Goal: Task Accomplishment & Management: Use online tool/utility

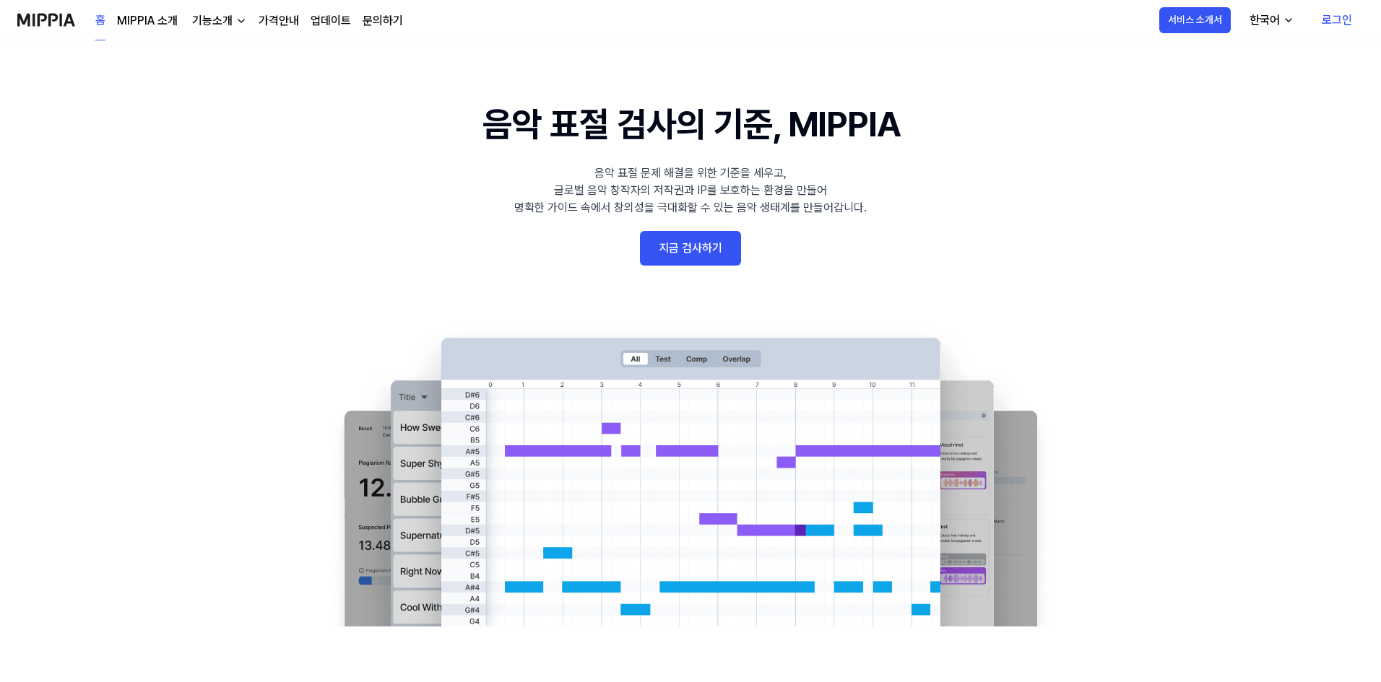
click at [704, 246] on link "지금 검사하기" at bounding box center [690, 248] width 101 height 35
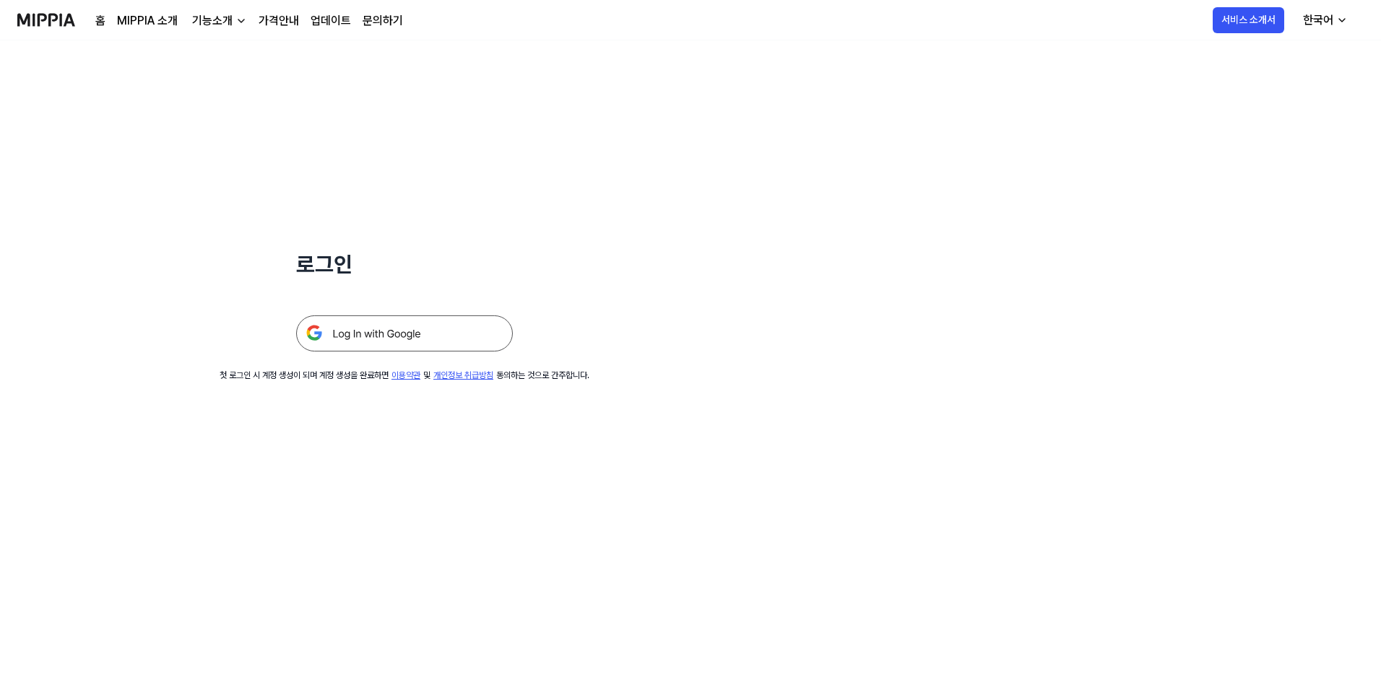
click at [457, 335] on img at bounding box center [404, 334] width 217 height 36
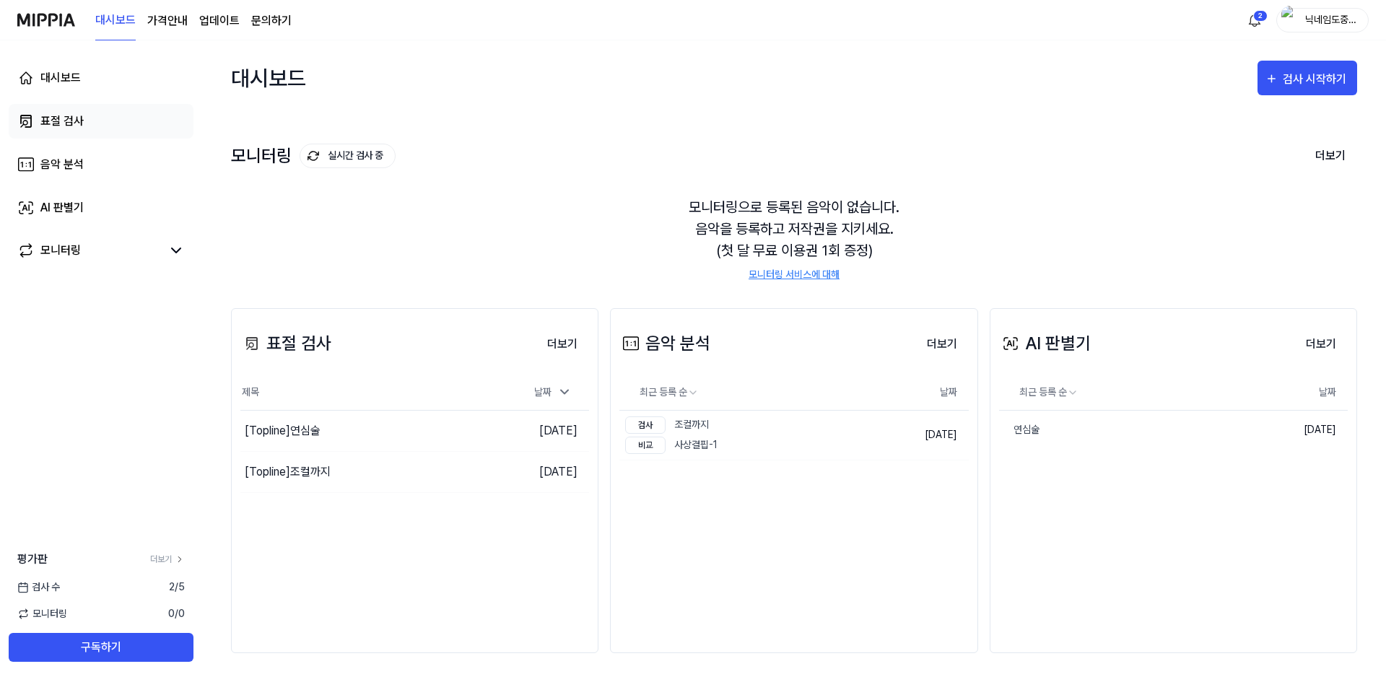
click at [79, 134] on link "표절 검사" at bounding box center [101, 121] width 185 height 35
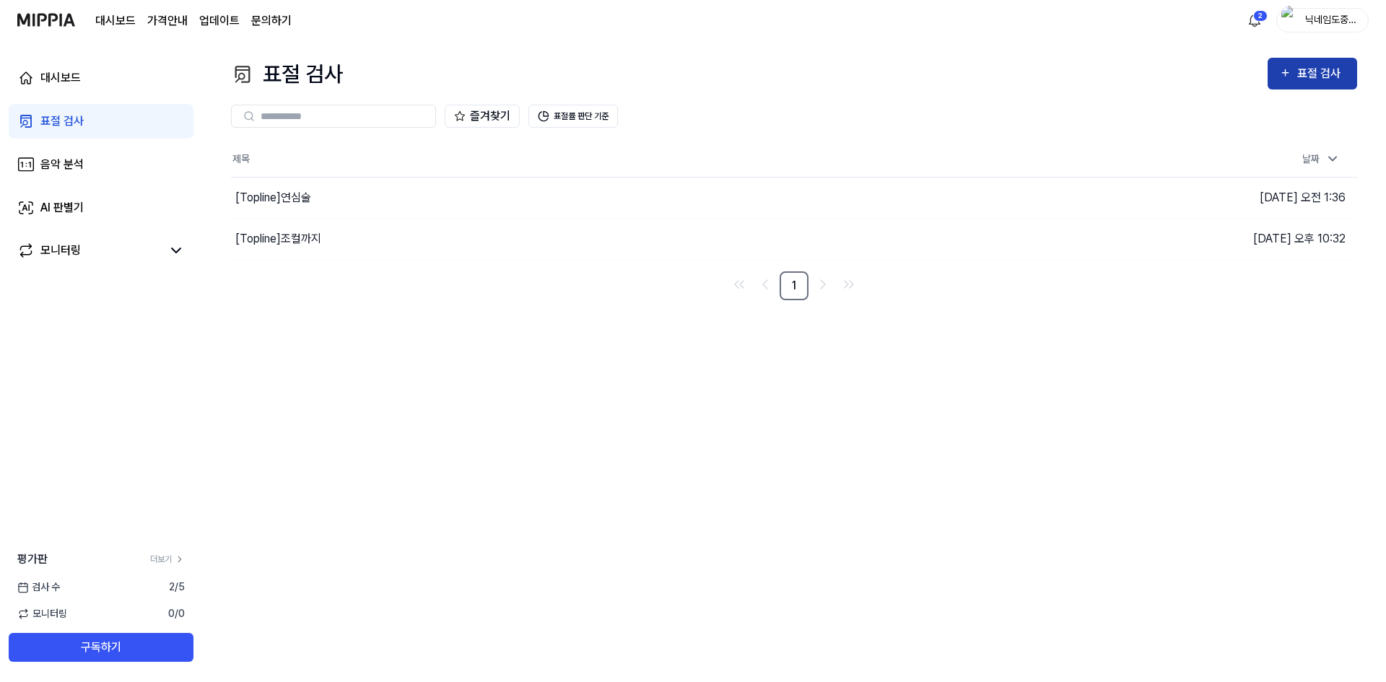
click at [1305, 82] on div "표절 검사" at bounding box center [1322, 73] width 48 height 19
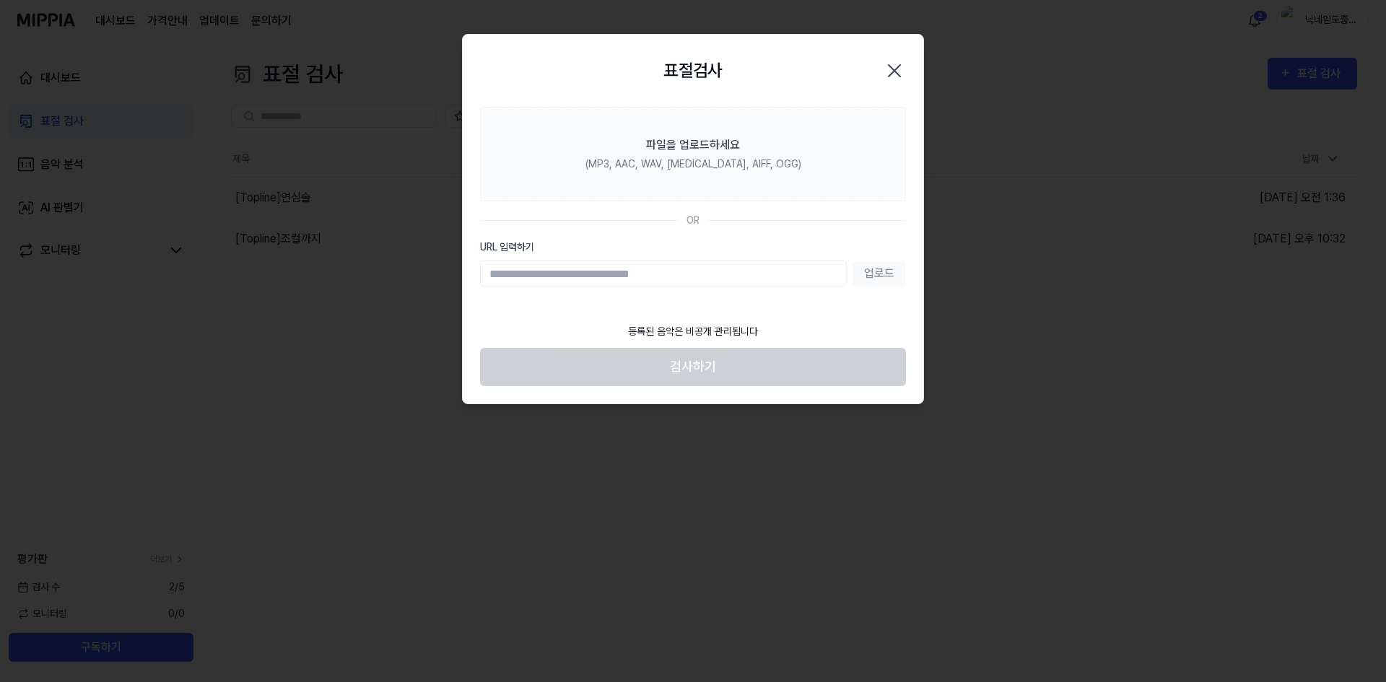
click at [629, 266] on input "URL 입력하기" at bounding box center [663, 274] width 367 height 26
paste input "**********"
type input "**********"
click at [885, 269] on button "업로드" at bounding box center [879, 274] width 53 height 26
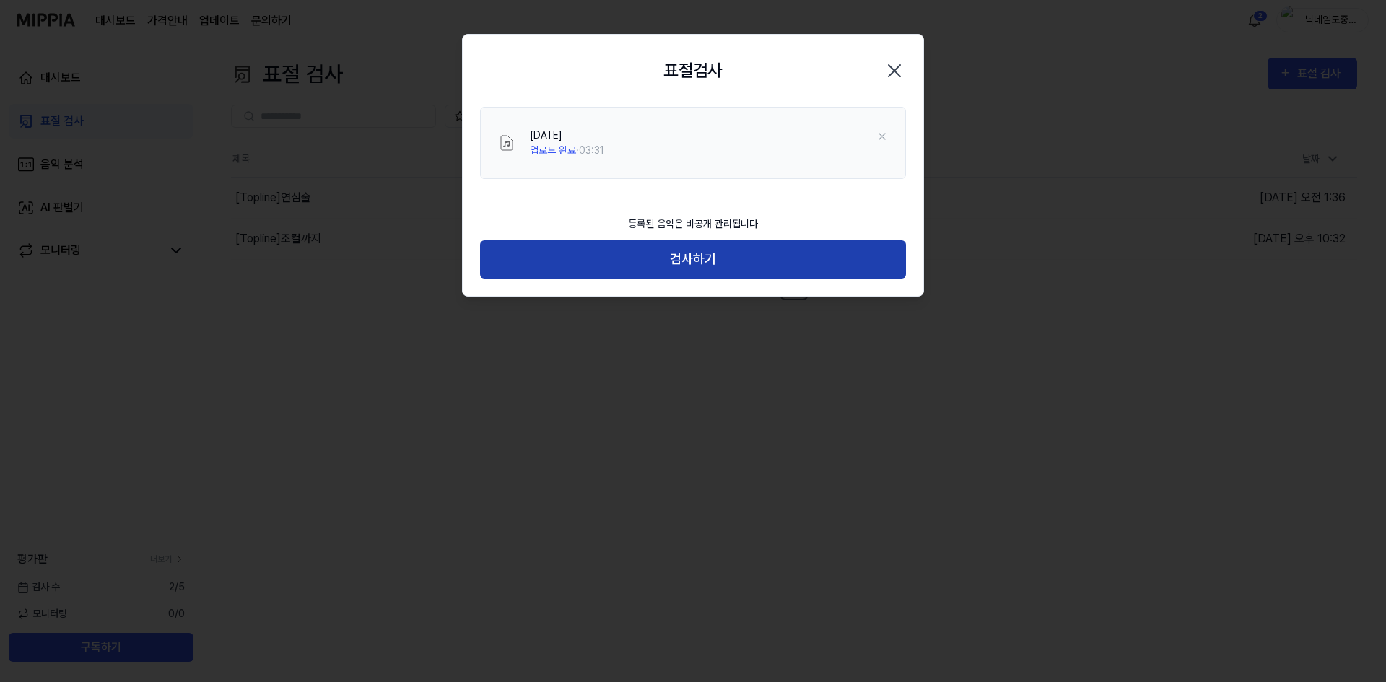
click at [732, 255] on button "검사하기" at bounding box center [693, 259] width 426 height 38
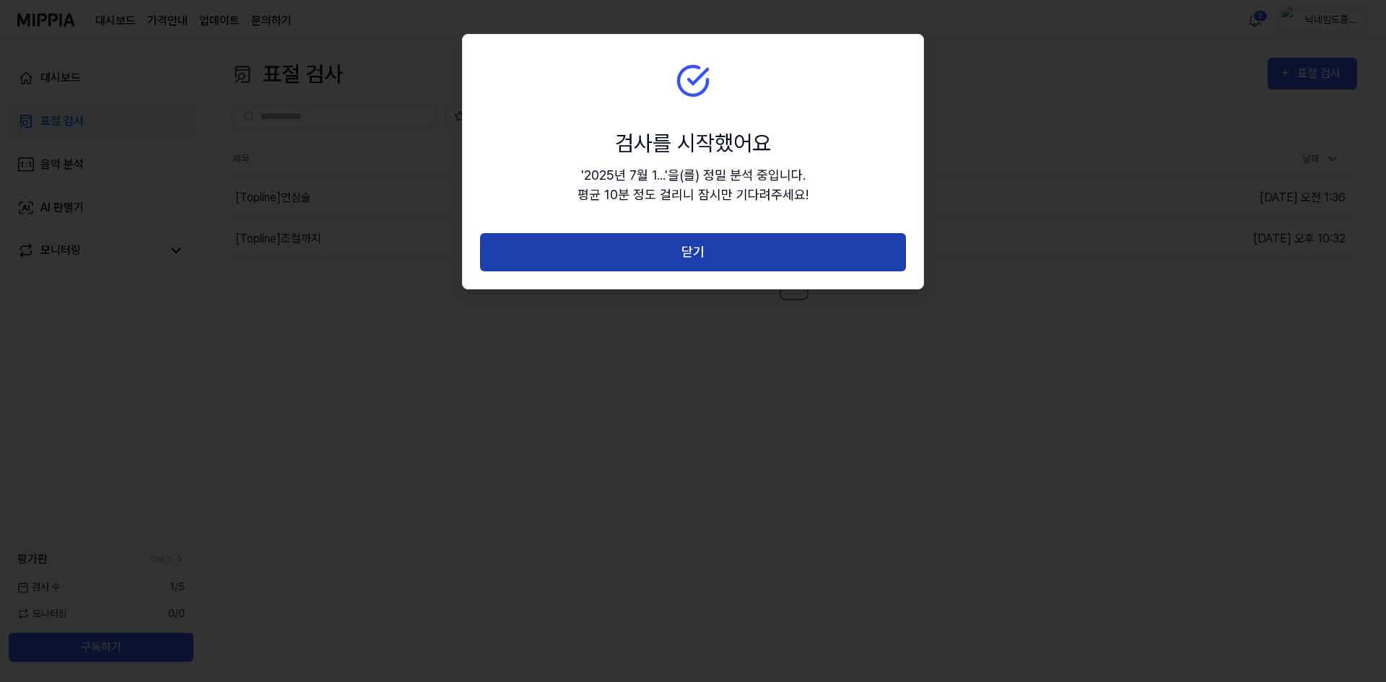
click at [704, 253] on button "닫기" at bounding box center [693, 252] width 426 height 38
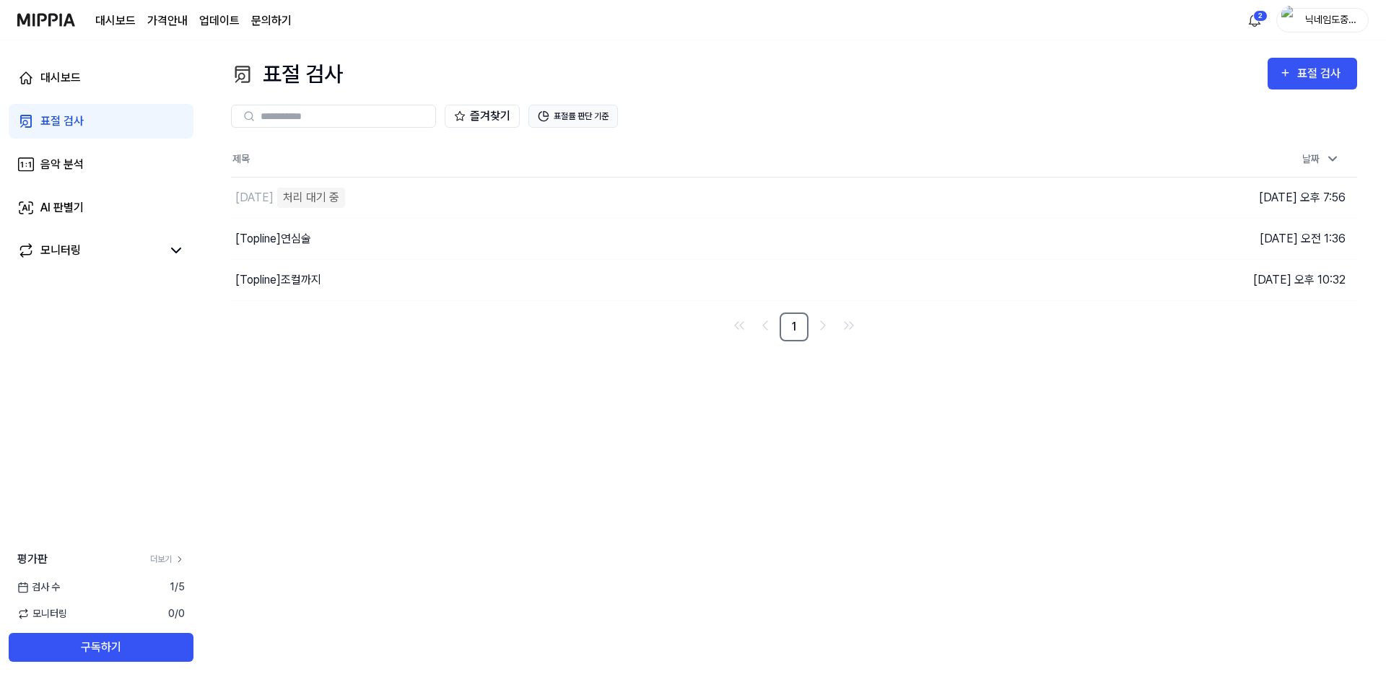
click at [565, 113] on button "표절률 판단 기준" at bounding box center [574, 116] width 90 height 23
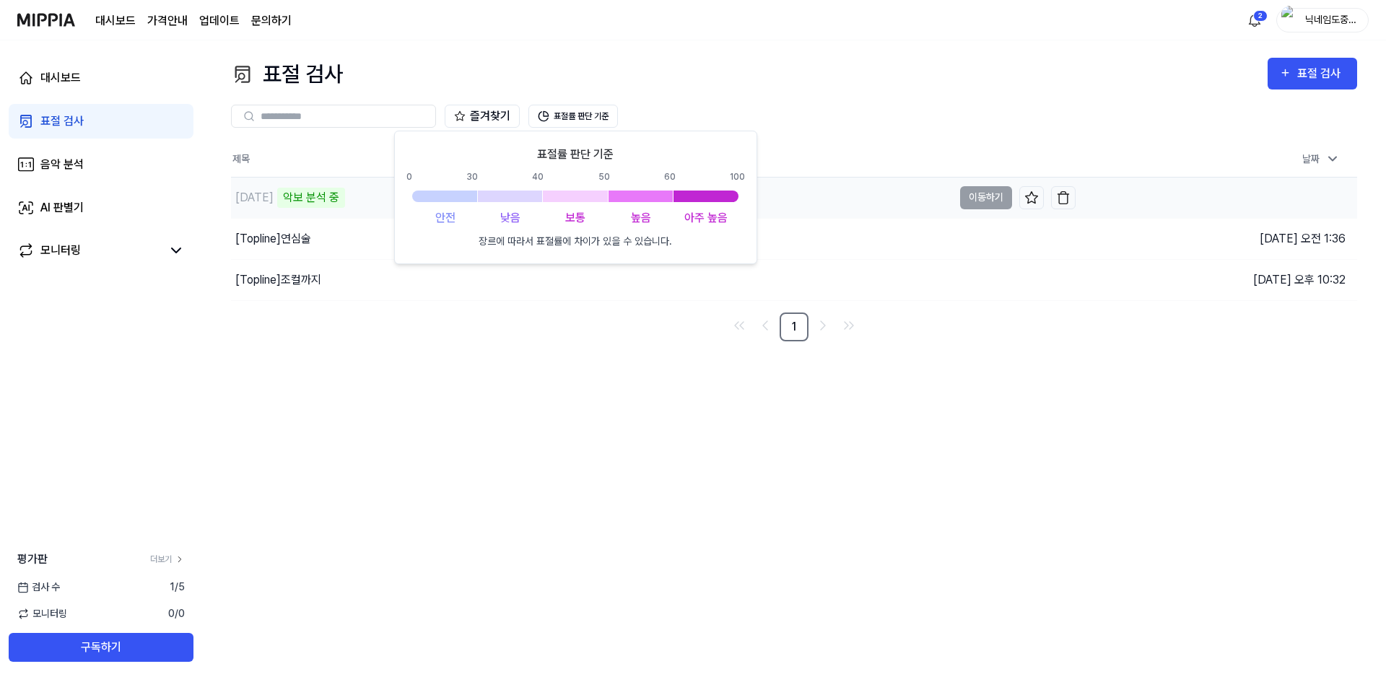
click at [274, 195] on div "[DATE]" at bounding box center [254, 197] width 38 height 17
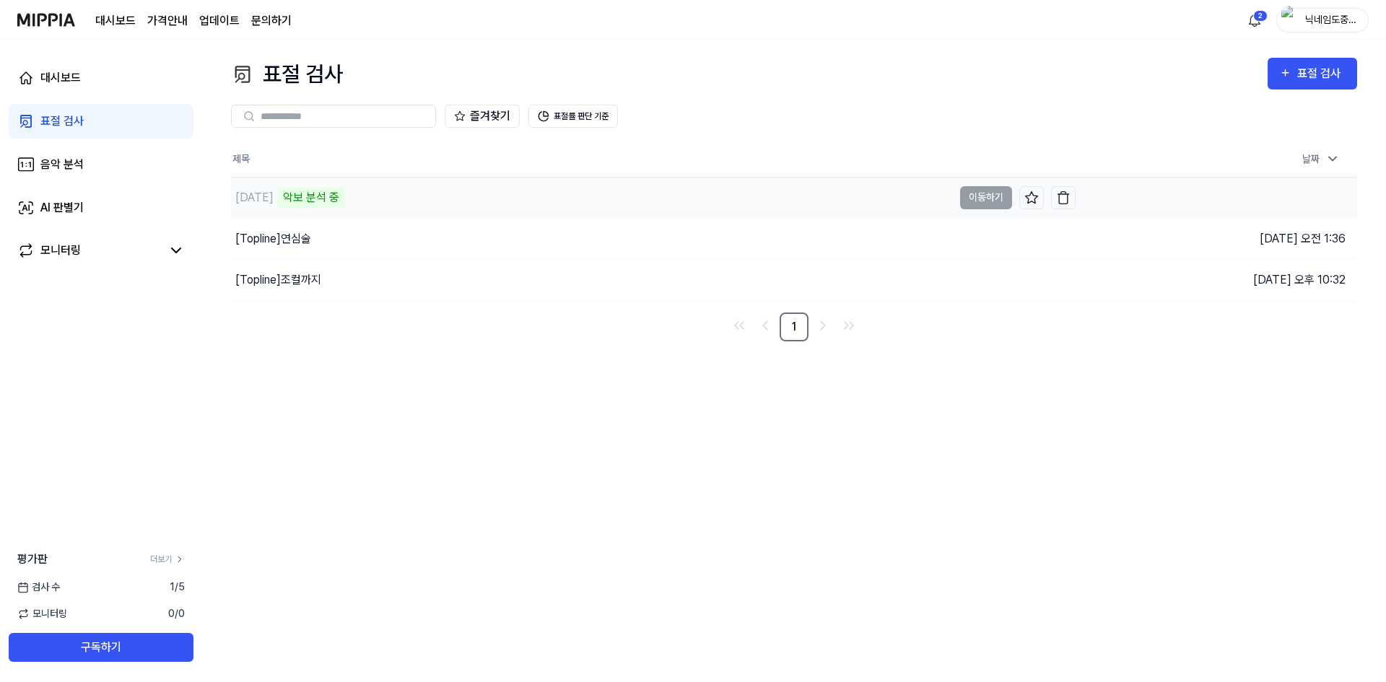
click at [988, 196] on td "[DATE] 악보 분석 중 이동하기" at bounding box center [653, 198] width 845 height 40
click at [784, 144] on th "제목" at bounding box center [653, 159] width 845 height 35
click at [274, 199] on div "[DATE]" at bounding box center [254, 197] width 38 height 17
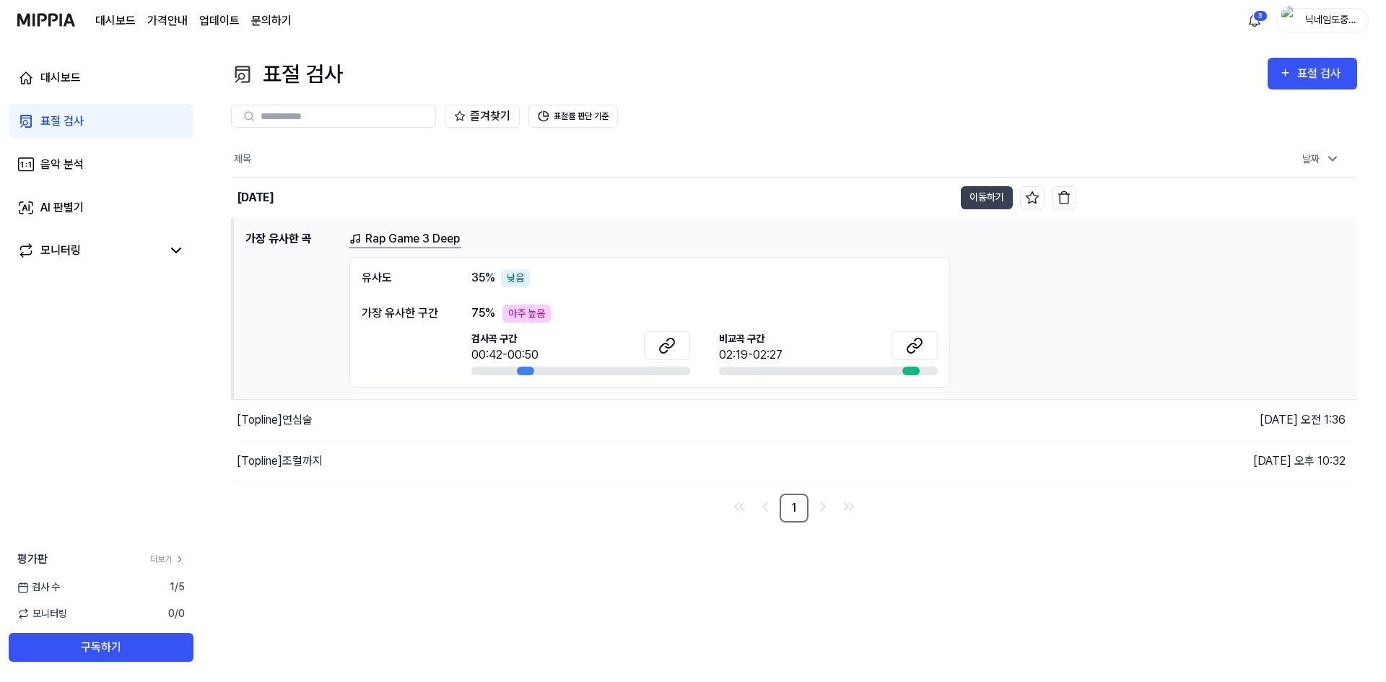
click at [536, 318] on div "아주 높음" at bounding box center [527, 314] width 48 height 18
click at [509, 313] on div "아주 높음" at bounding box center [527, 314] width 48 height 18
click at [376, 243] on link "Rap Game 3 Deep" at bounding box center [405, 239] width 112 height 18
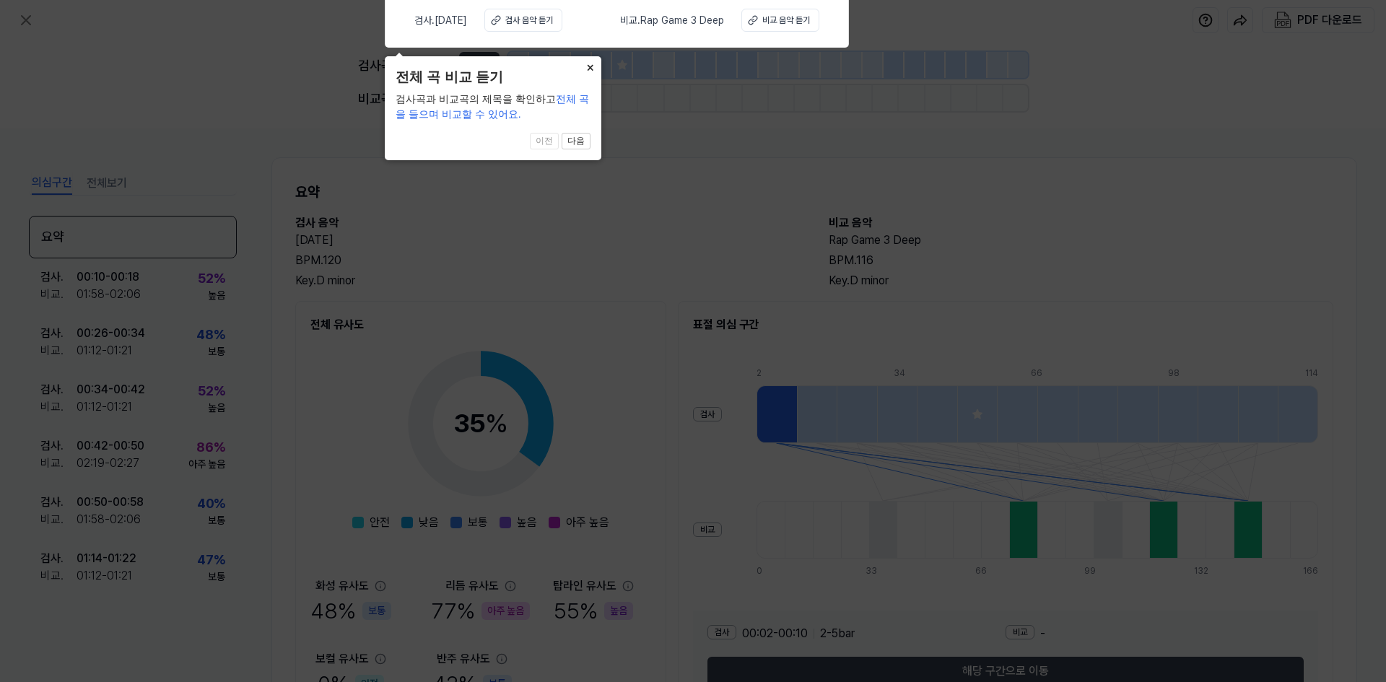
click at [586, 68] on button "×" at bounding box center [589, 66] width 23 height 20
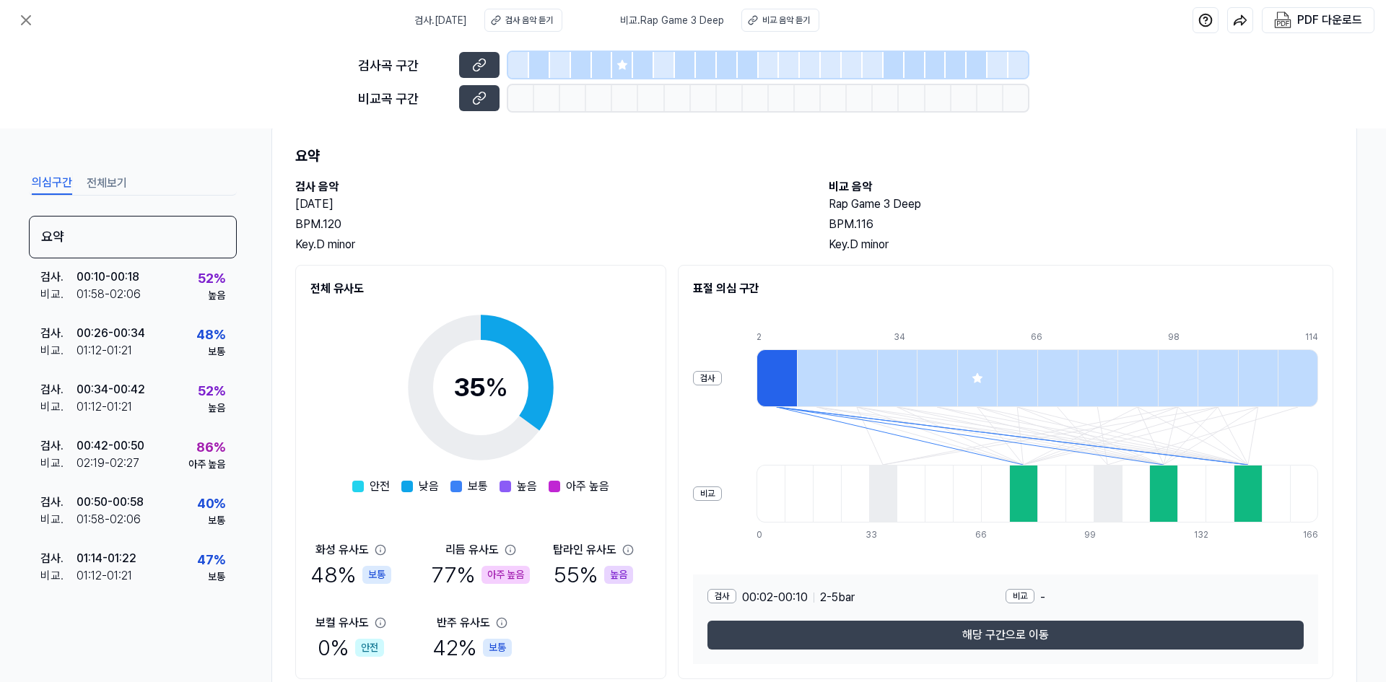
scroll to position [86, 0]
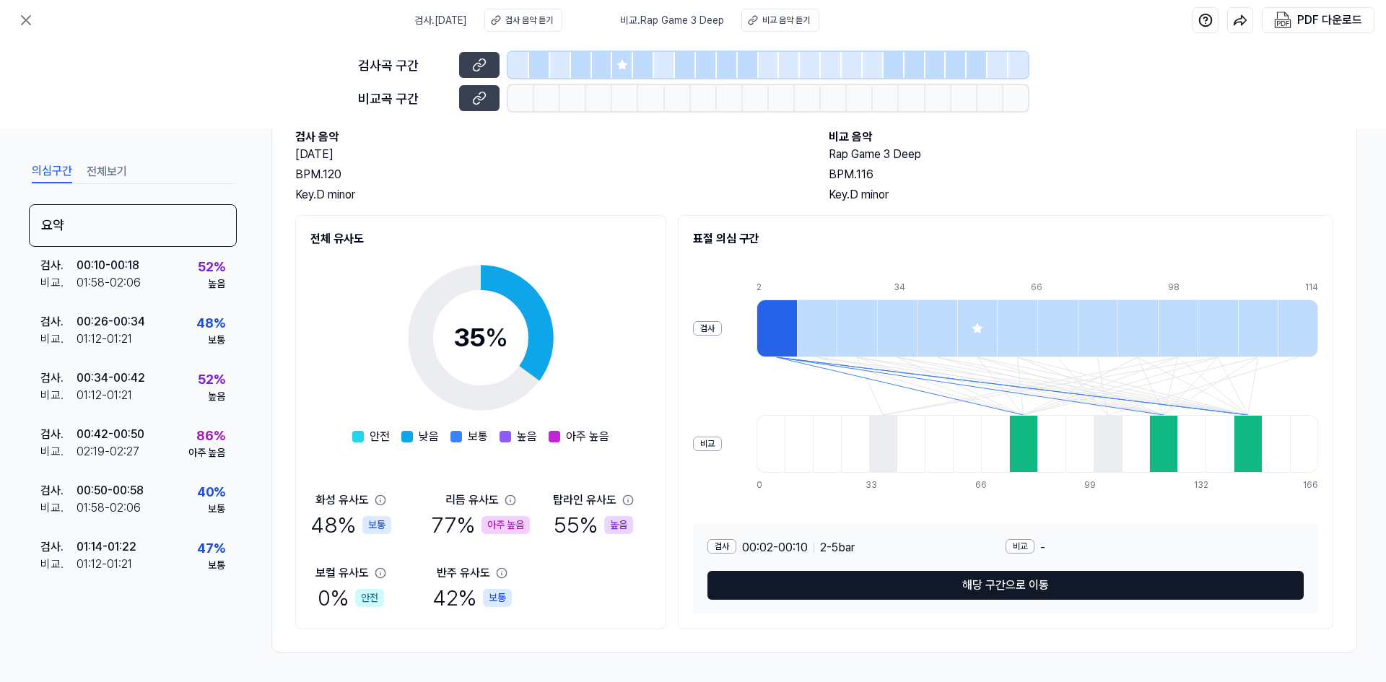
click at [825, 576] on button "해당 구간으로 이동" at bounding box center [1006, 585] width 596 height 29
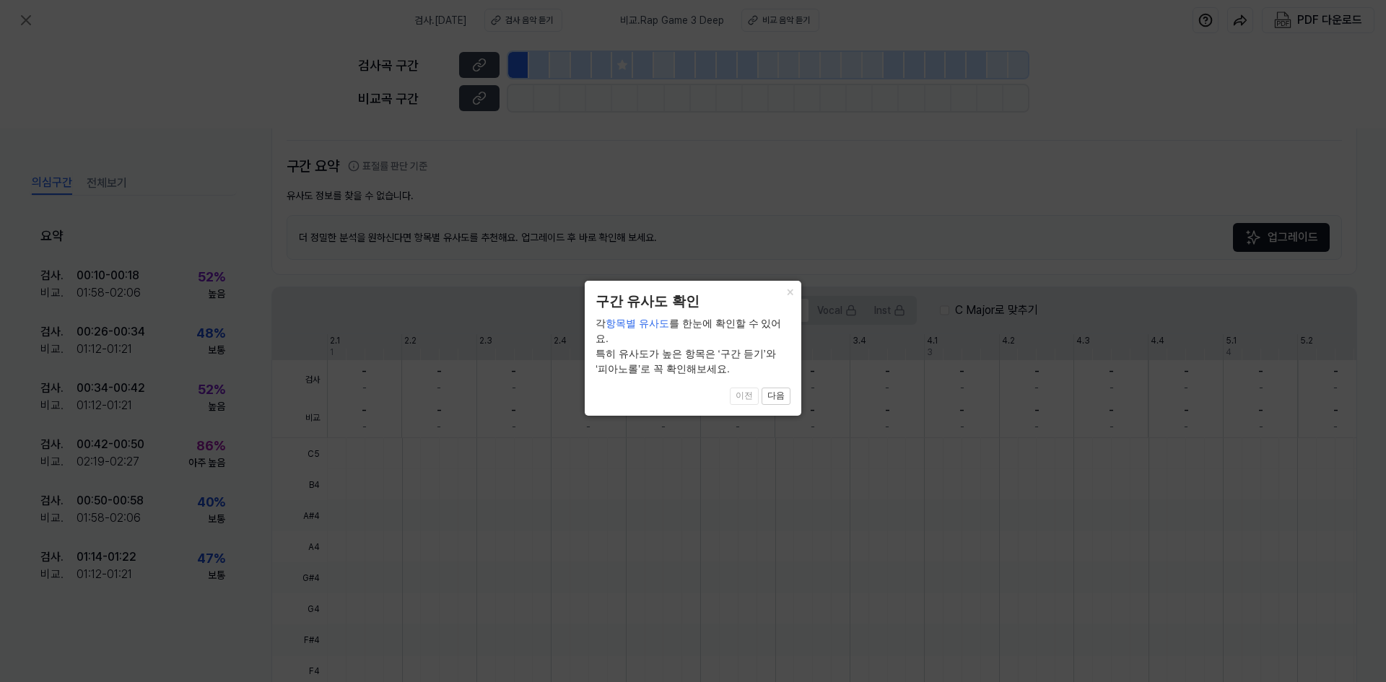
scroll to position [276, 0]
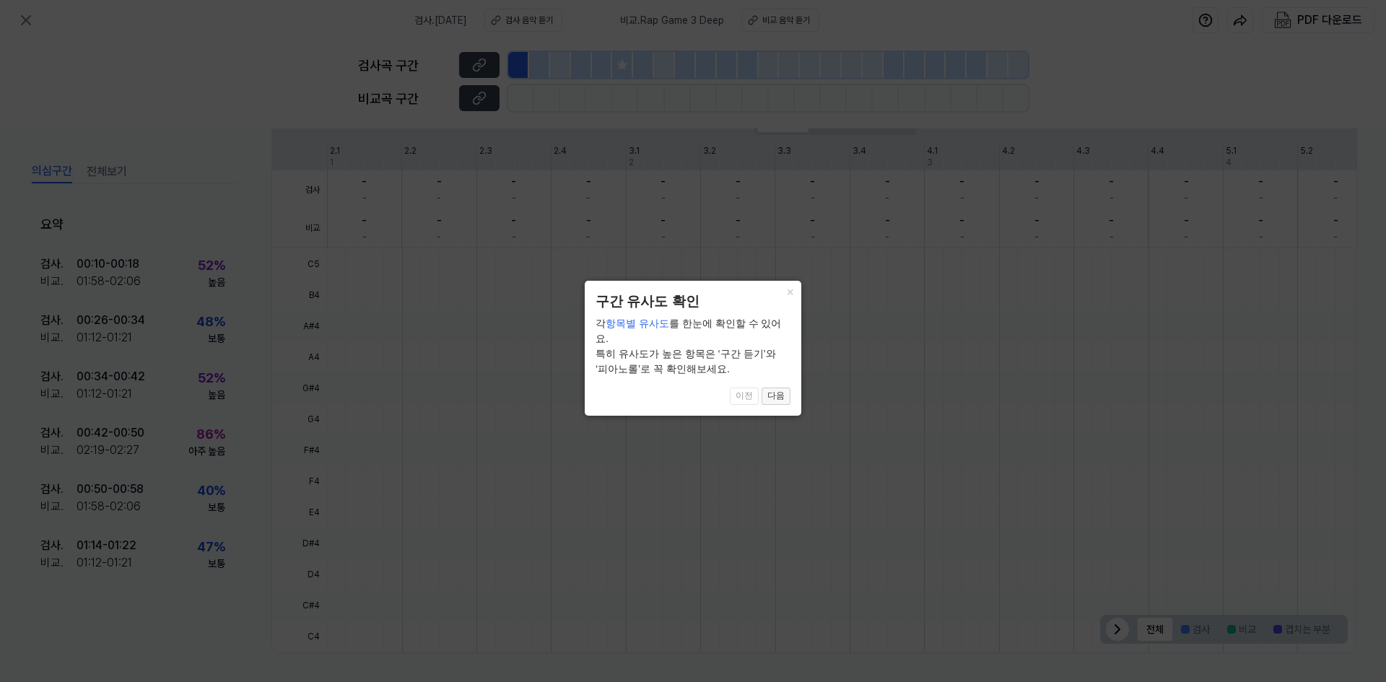
click at [780, 388] on button "다음" at bounding box center [776, 396] width 29 height 17
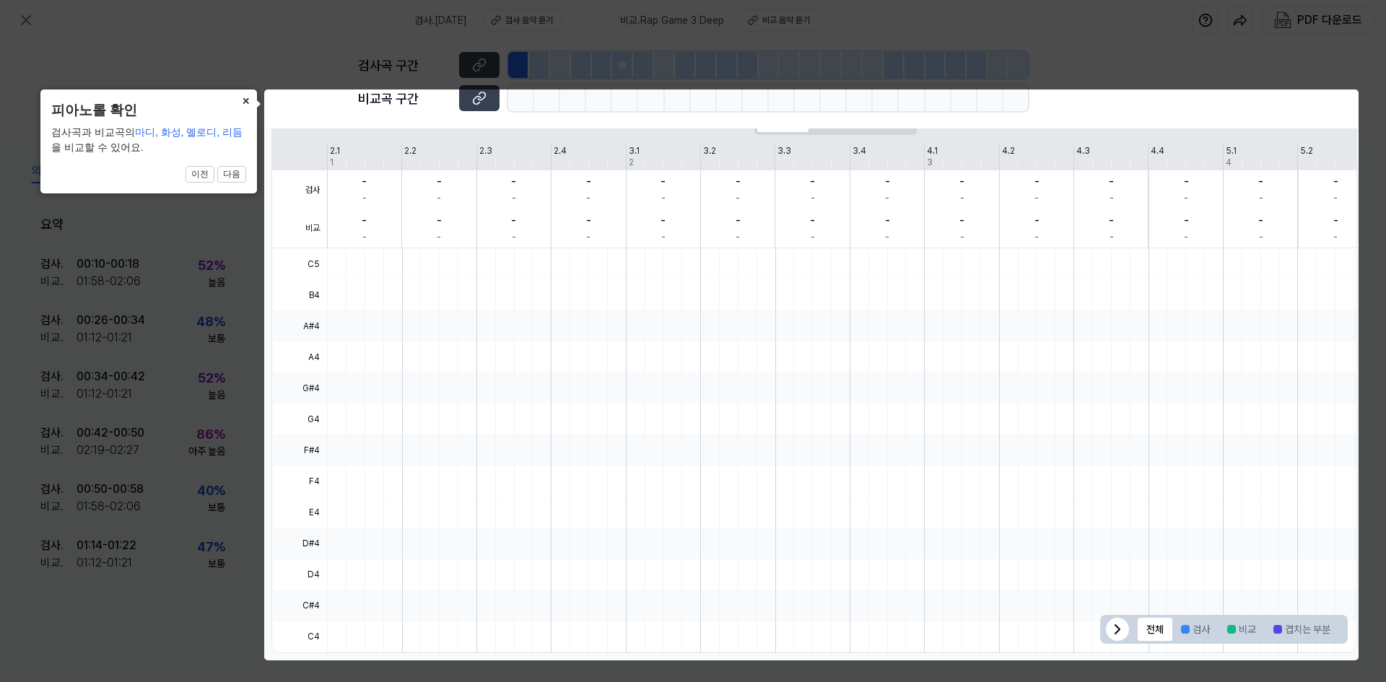
click at [248, 100] on button "×" at bounding box center [245, 100] width 23 height 20
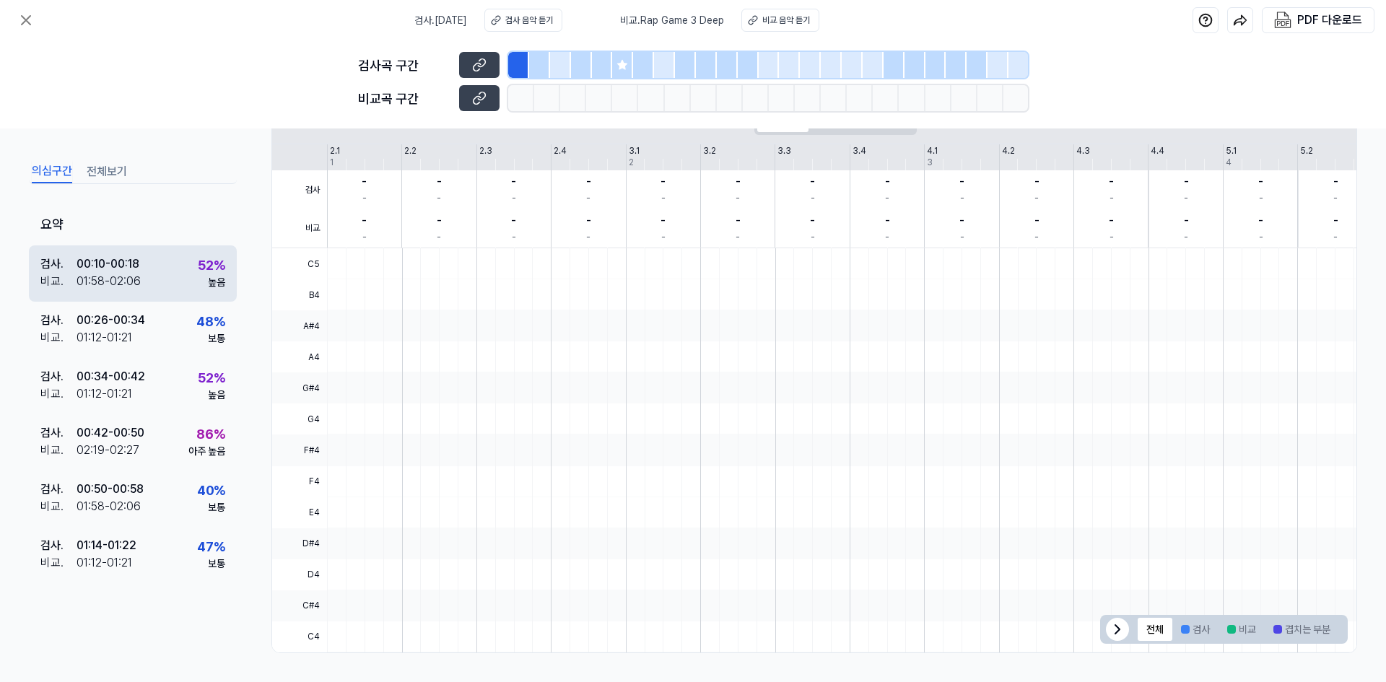
scroll to position [72, 0]
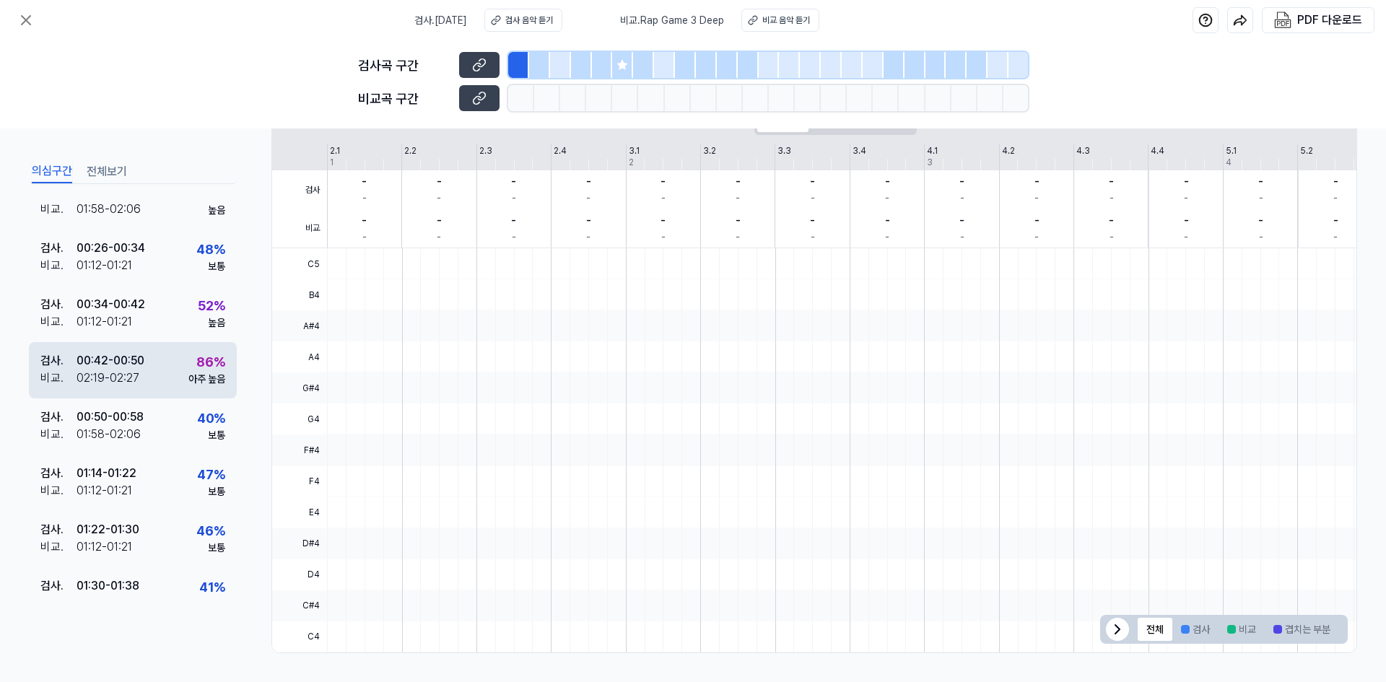
click at [155, 374] on div "검사 . 00:42 - 00:50 비교 . 02:19 - 02:27 86 % 아주 높음" at bounding box center [133, 370] width 208 height 56
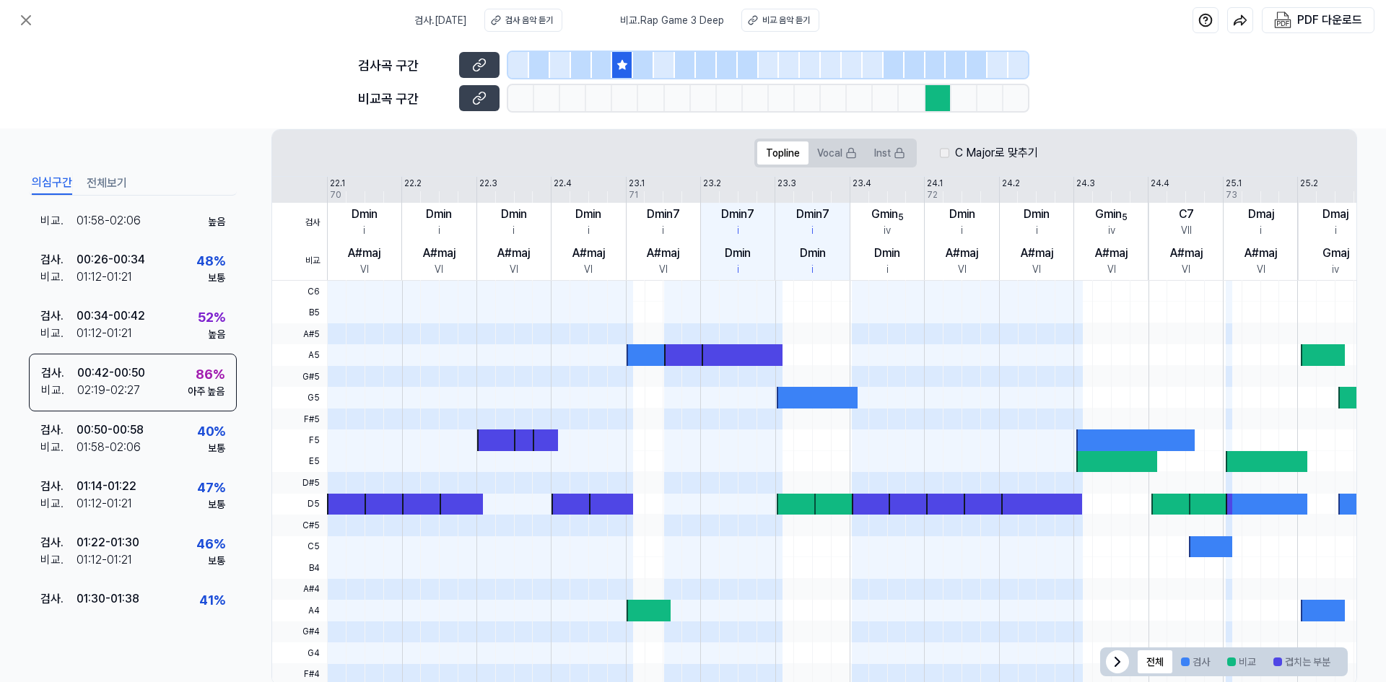
scroll to position [308, 0]
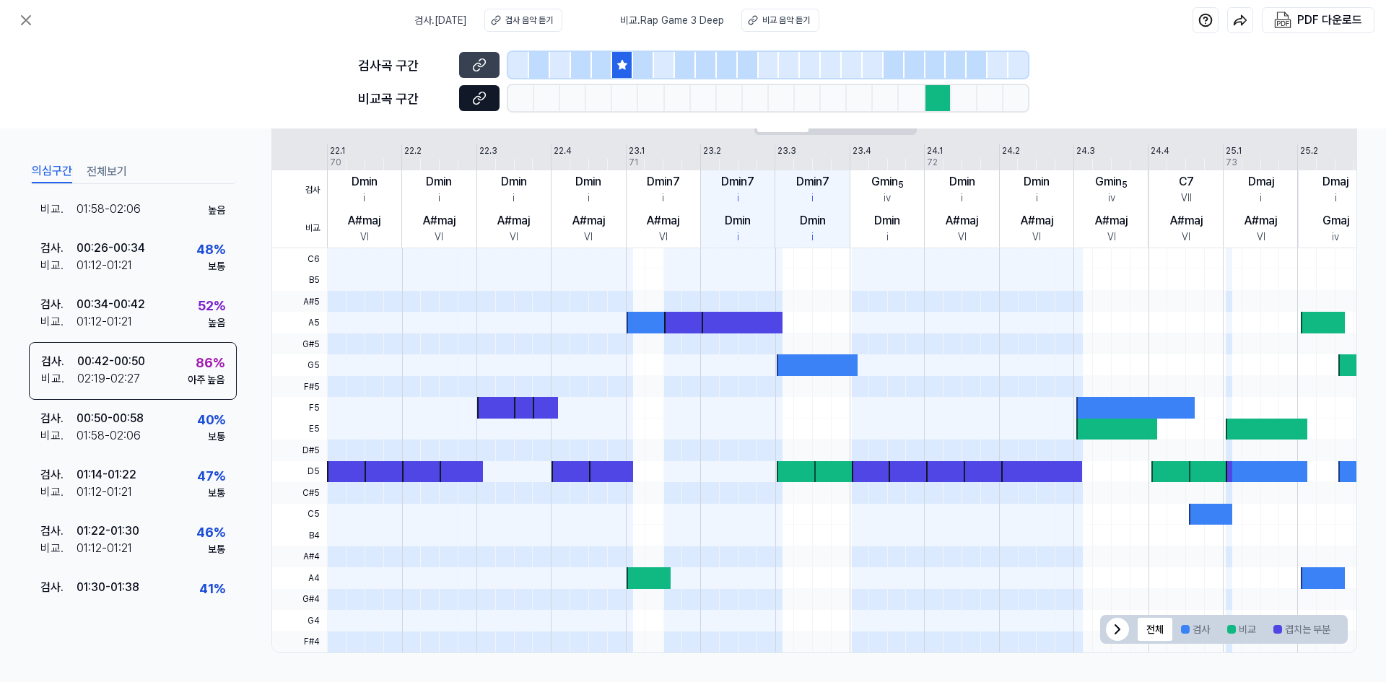
click at [480, 103] on icon at bounding box center [479, 98] width 14 height 14
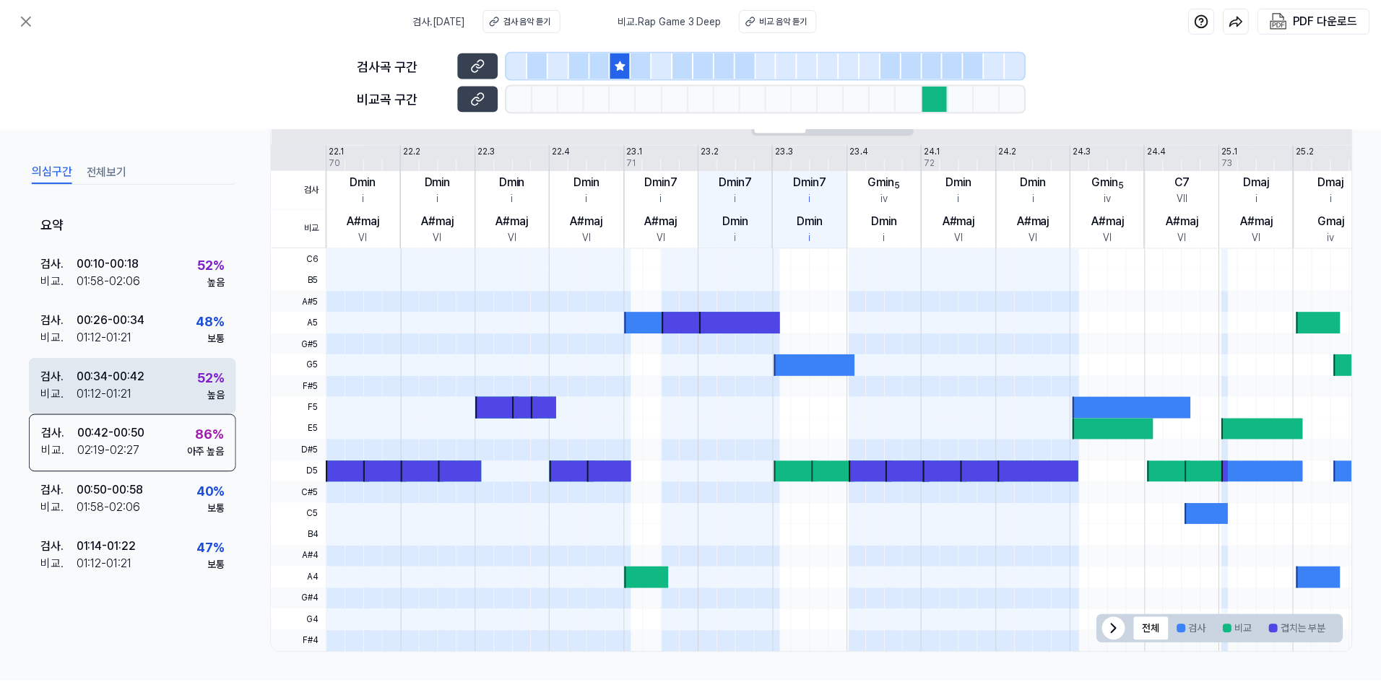
scroll to position [0, 0]
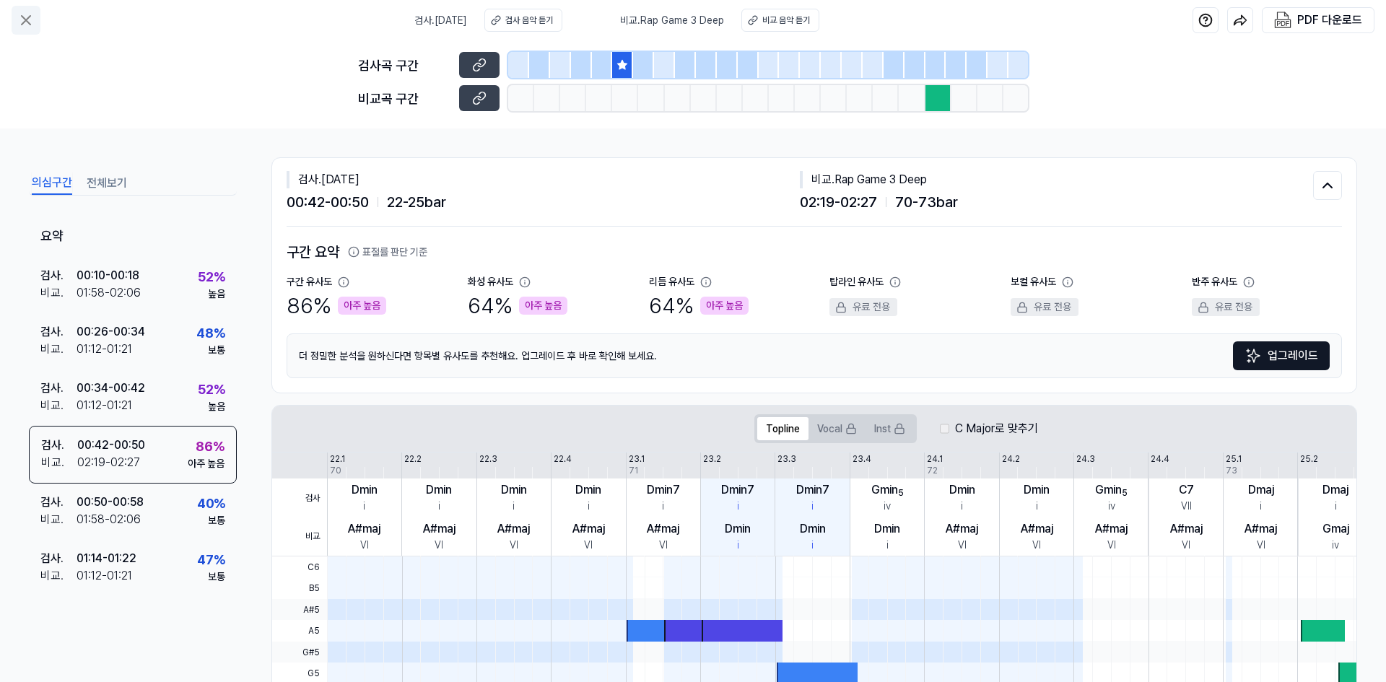
click at [27, 20] on icon at bounding box center [25, 20] width 17 height 17
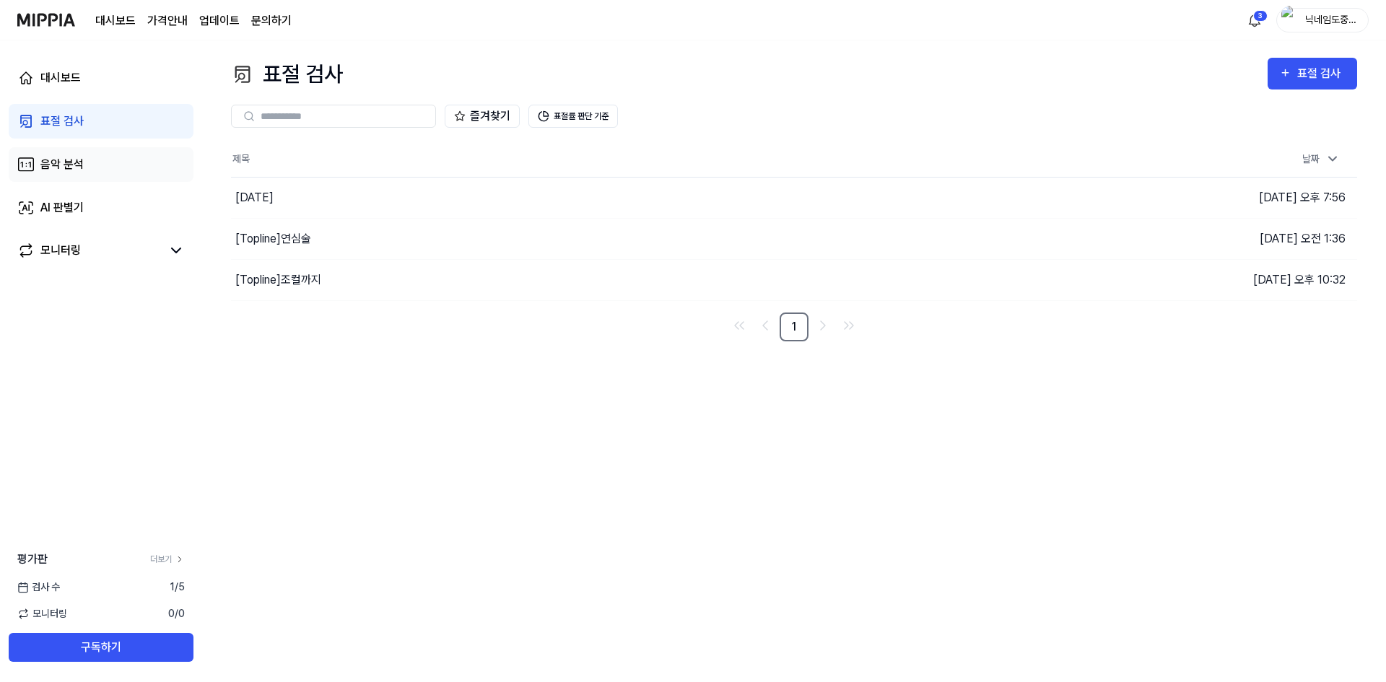
click at [129, 157] on link "음악 분석" at bounding box center [101, 164] width 185 height 35
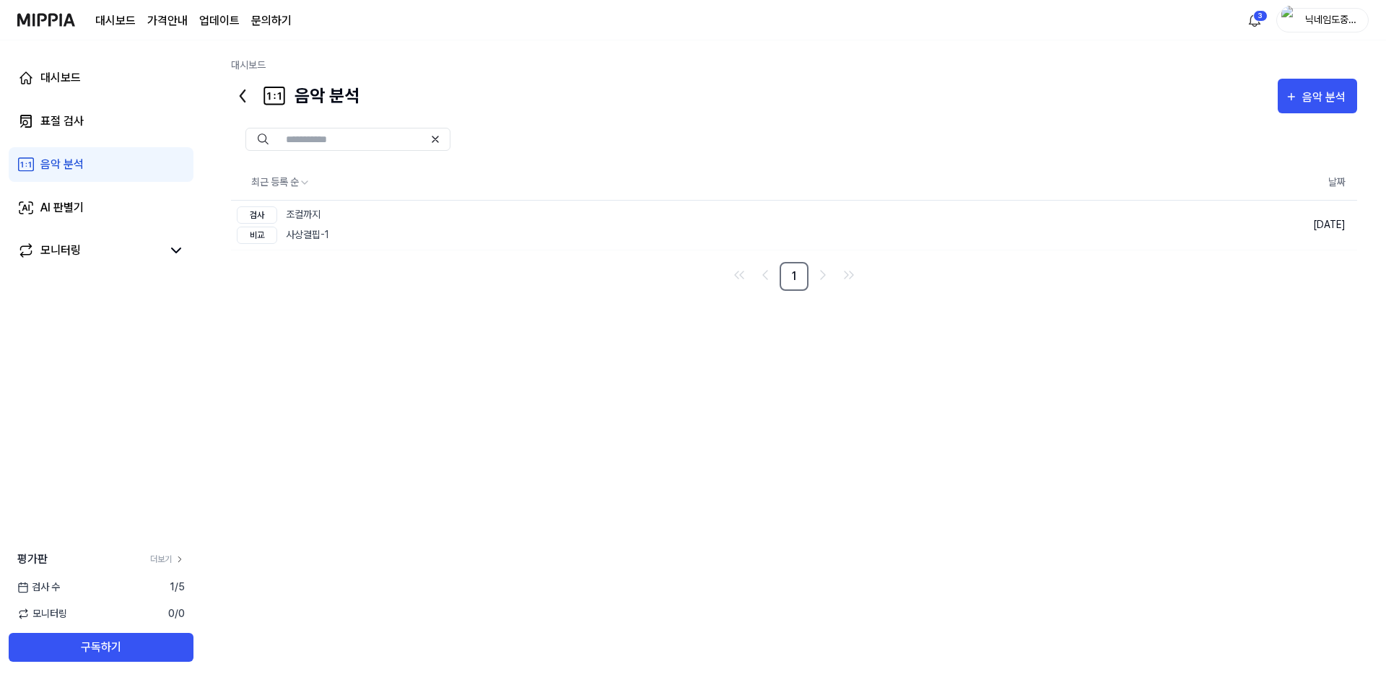
click at [87, 96] on div "대시보드 표절 검사 음악 분석 AI 판별기 모니터링" at bounding box center [101, 164] width 202 height 248
click at [77, 73] on div "대시보드" at bounding box center [60, 77] width 40 height 17
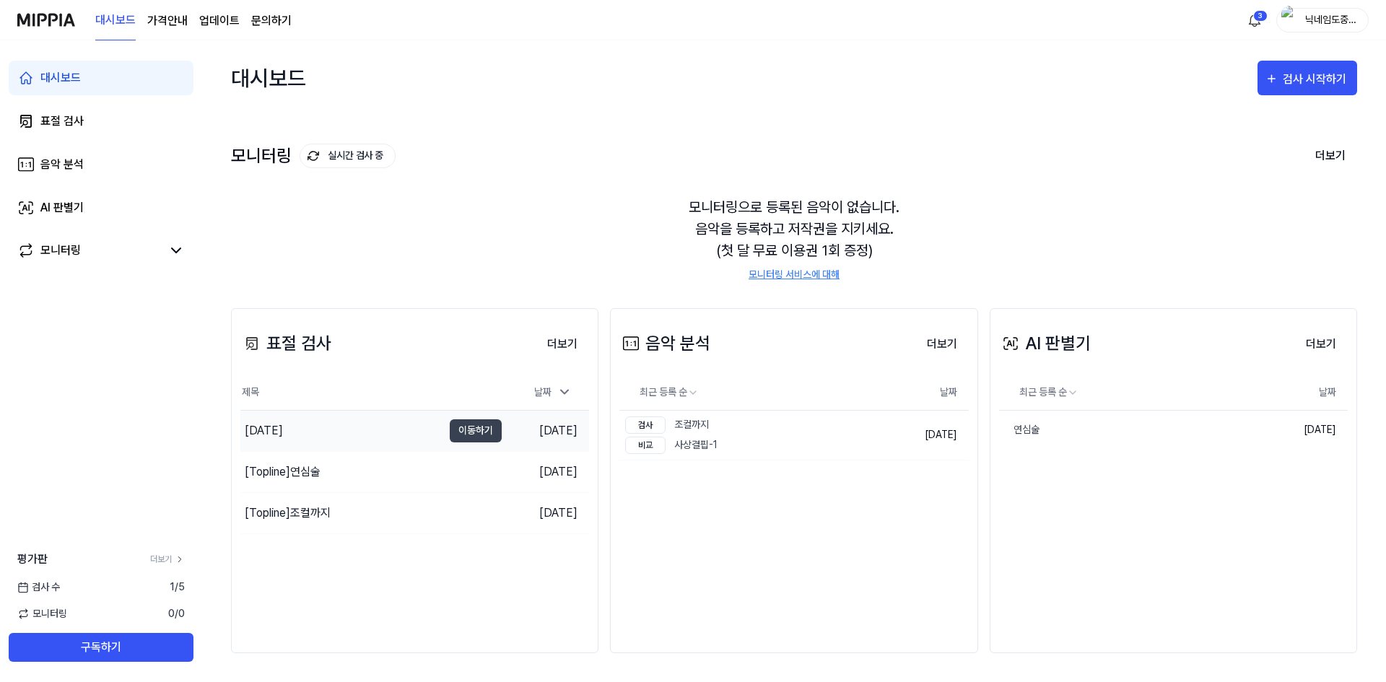
click at [429, 425] on div "[DATE]" at bounding box center [341, 431] width 202 height 40
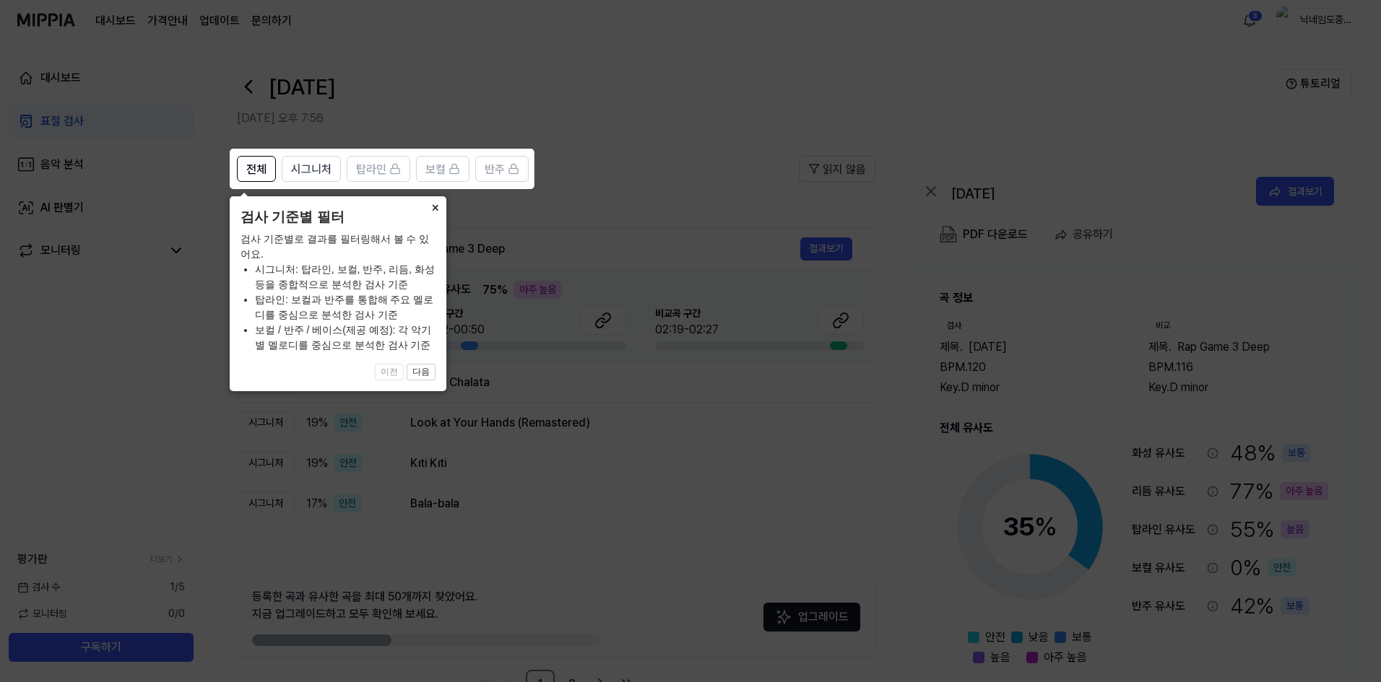
click at [438, 208] on button "×" at bounding box center [434, 206] width 23 height 20
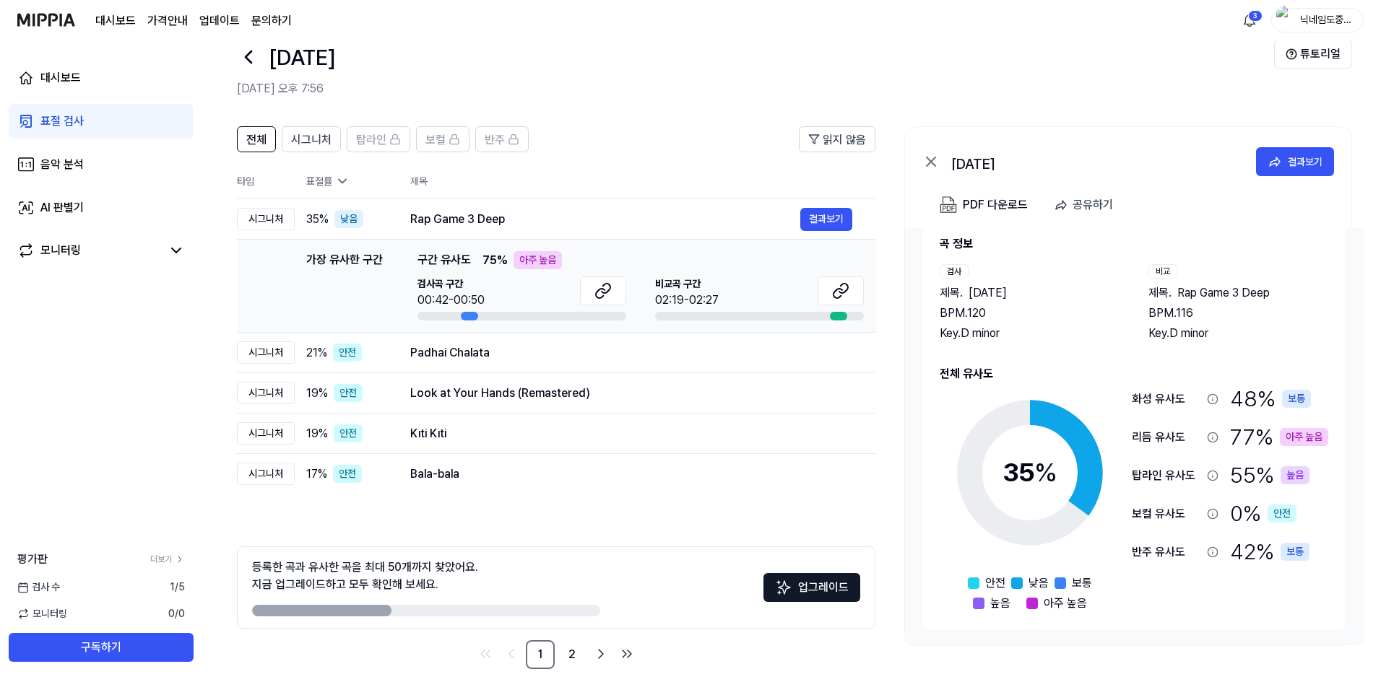
scroll to position [45, 0]
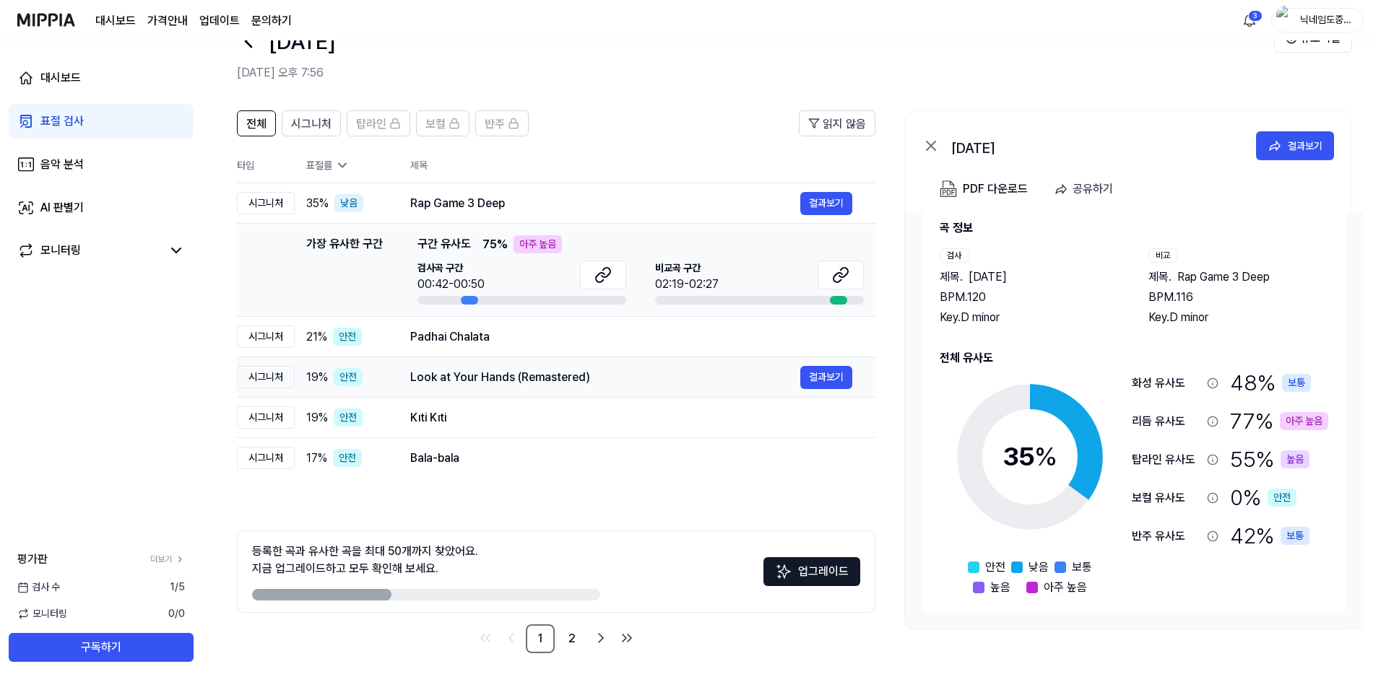
drag, startPoint x: 466, startPoint y: 377, endPoint x: 582, endPoint y: 381, distance: 115.6
click at [582, 381] on div "Look at Your Hands (Remastered)" at bounding box center [605, 377] width 390 height 17
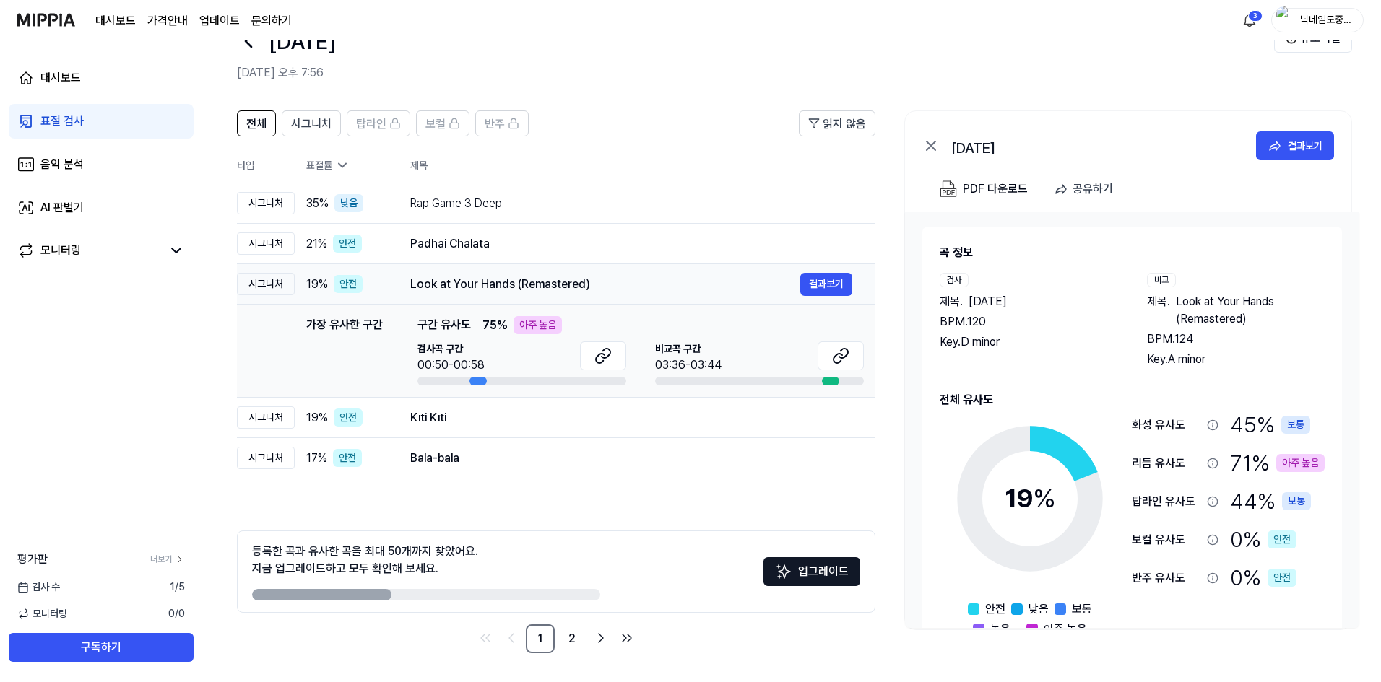
click at [583, 382] on td "가장 유사한 구간 가장 유사한 구간 구간 유사도 75 % 아주 높음 검사곡 구간 00:50-00:58 [GEOGRAPHIC_DATA] 구간 0…" at bounding box center [556, 351] width 638 height 93
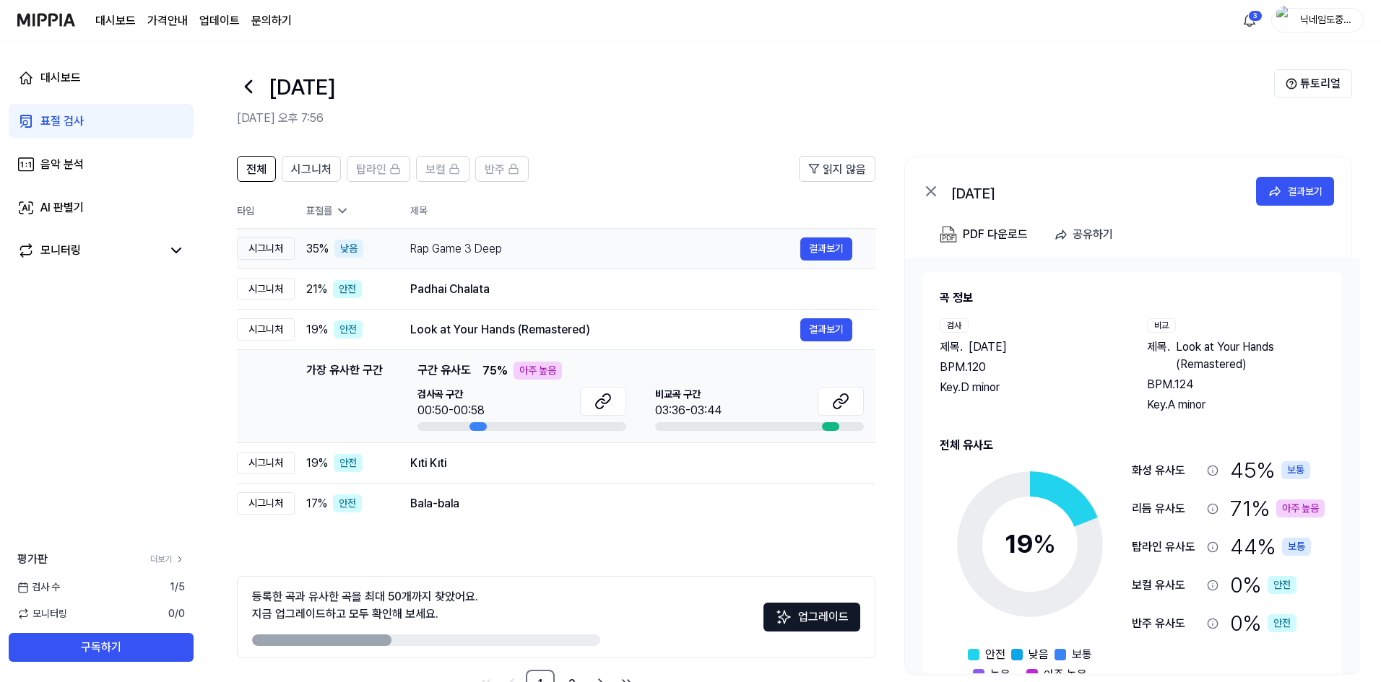
click at [348, 253] on div "낮음" at bounding box center [348, 249] width 29 height 18
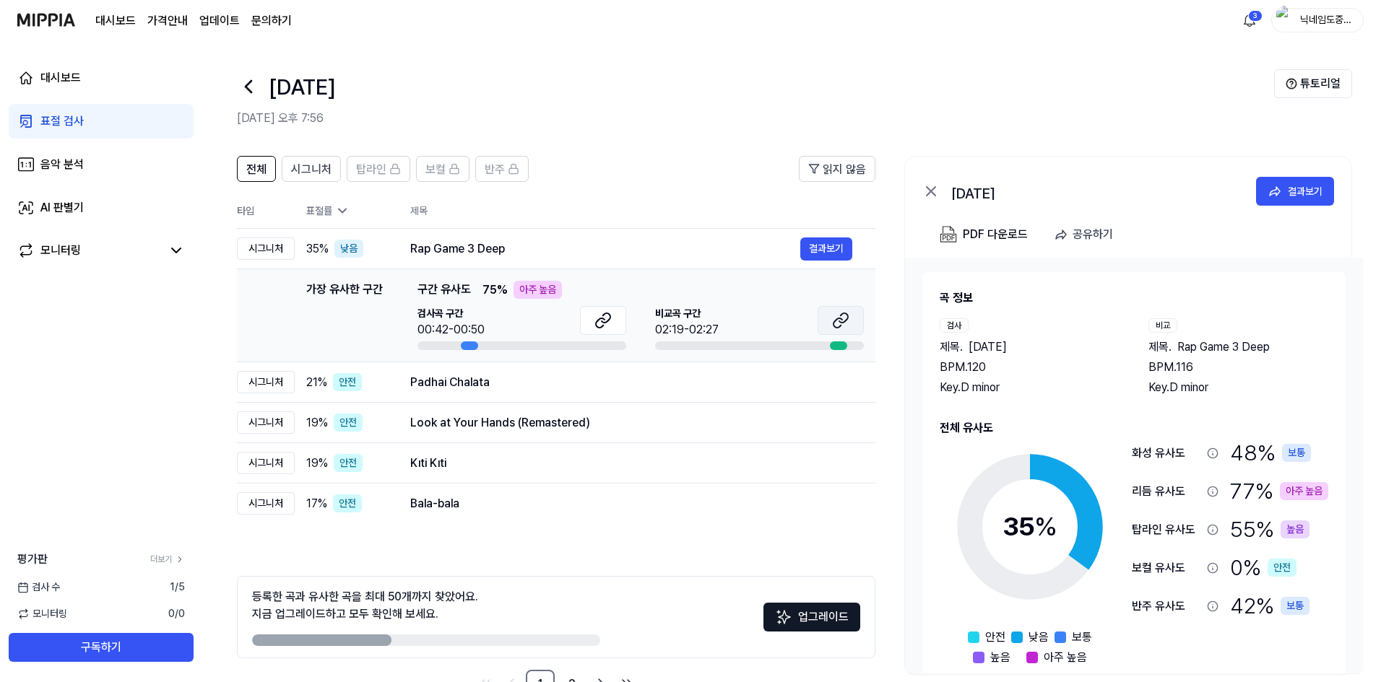
click at [830, 315] on button at bounding box center [840, 320] width 46 height 29
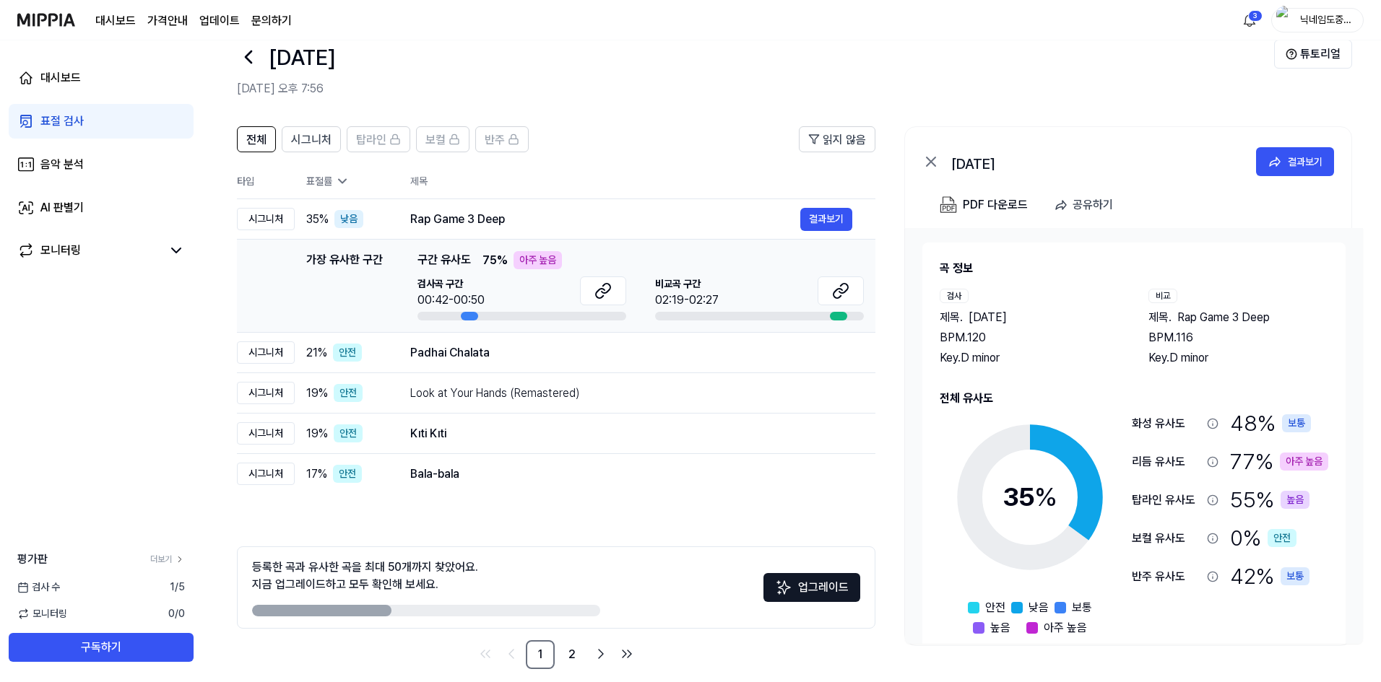
scroll to position [45, 0]
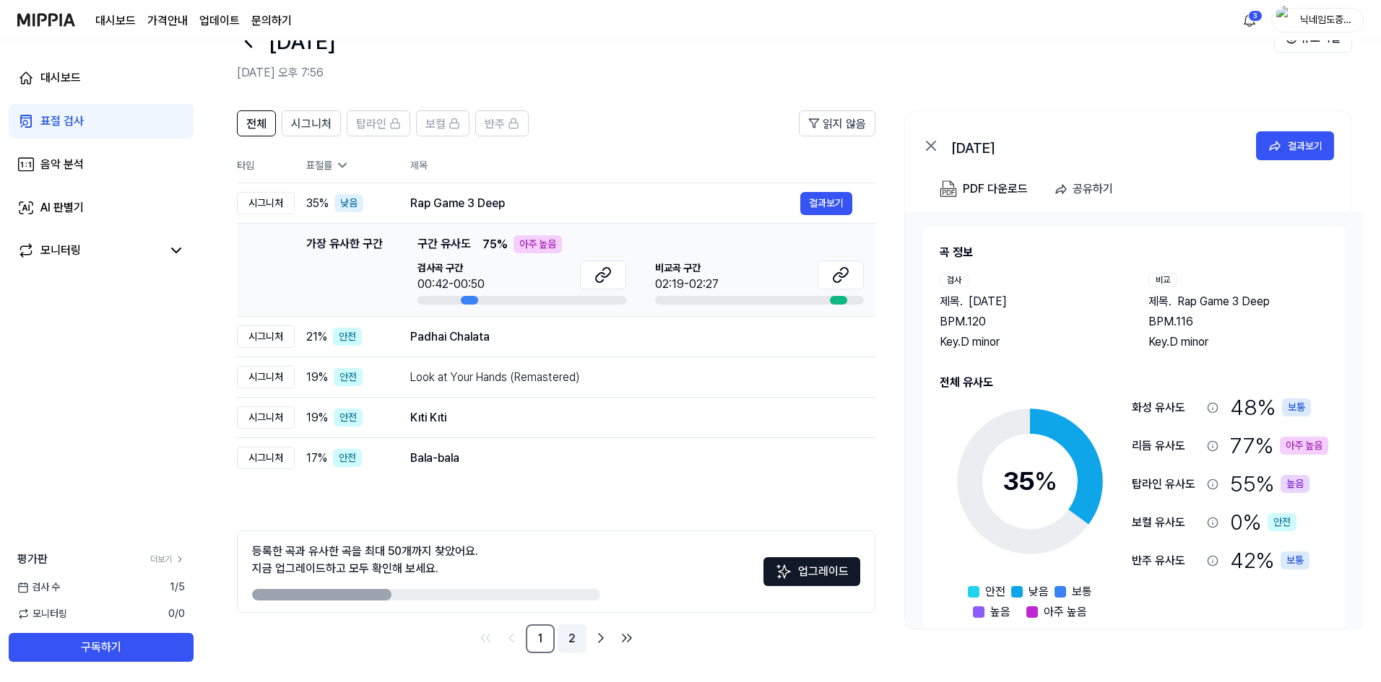
click at [567, 634] on link "2" at bounding box center [571, 639] width 29 height 29
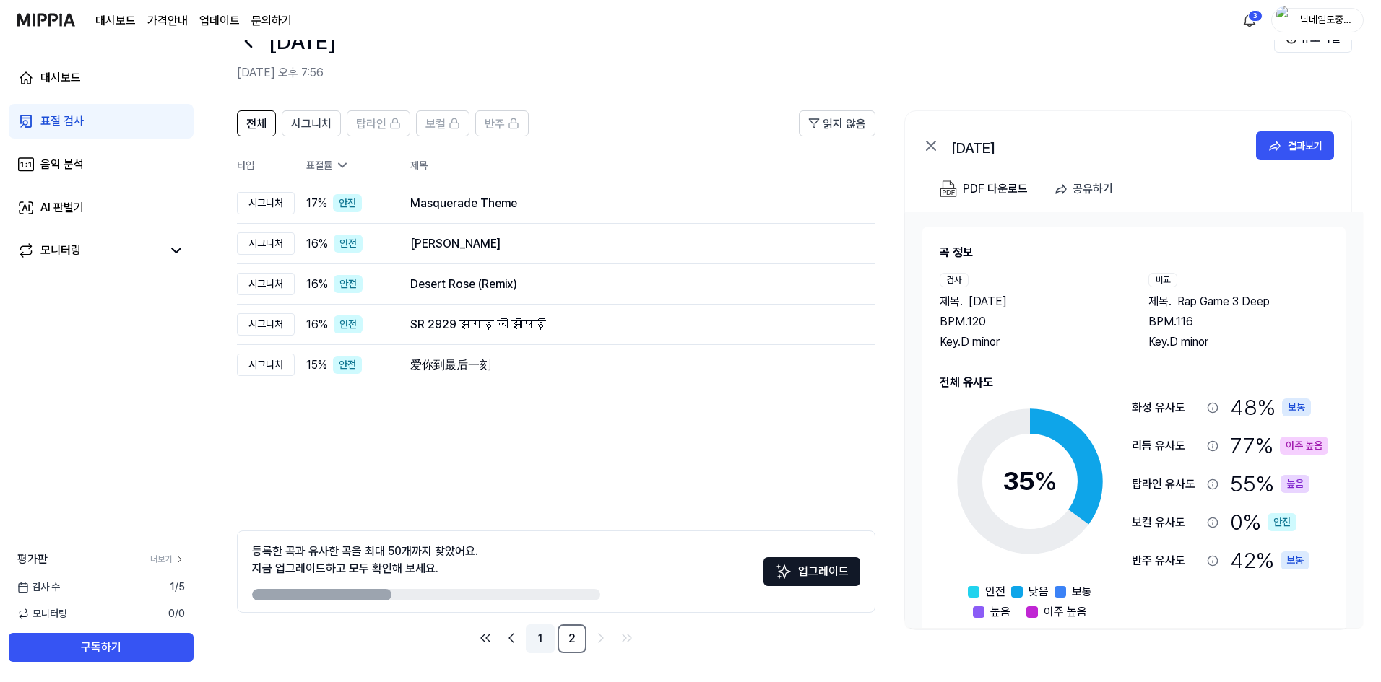
click at [544, 634] on link "1" at bounding box center [540, 639] width 29 height 29
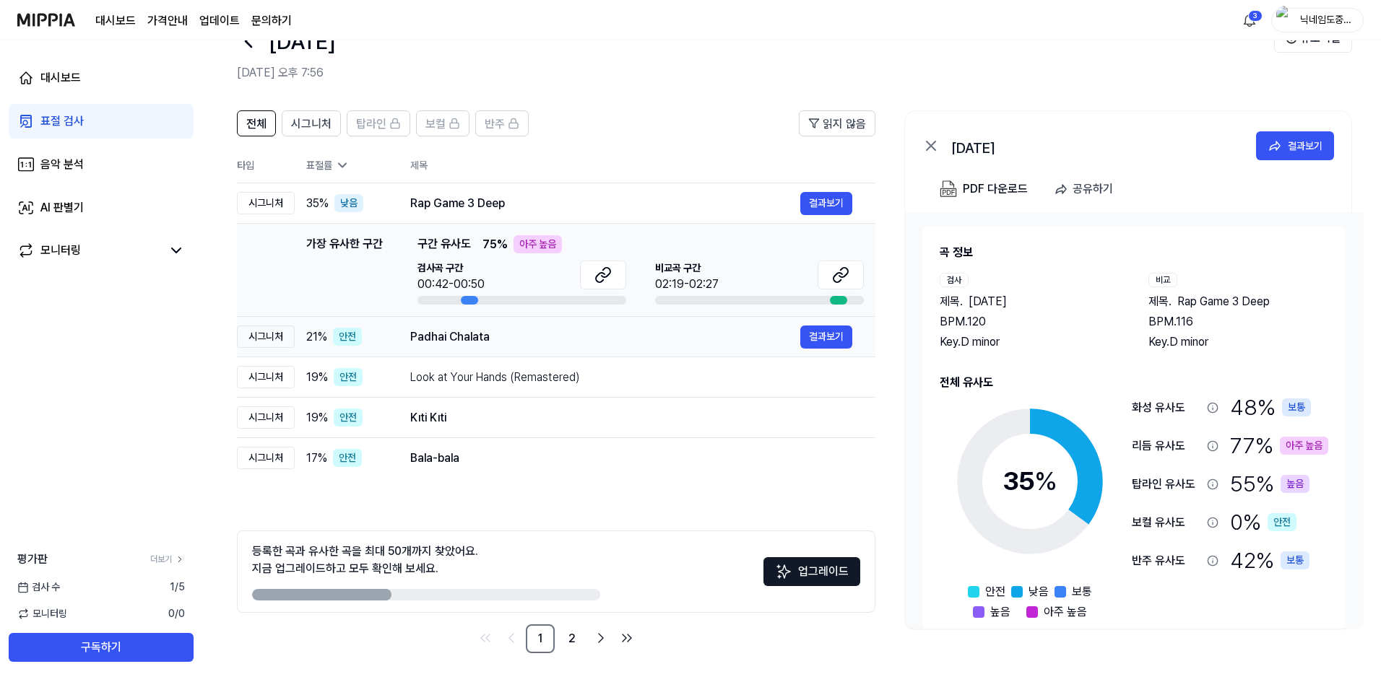
click at [394, 335] on td "Padhai Chalata 결과보기" at bounding box center [631, 337] width 488 height 40
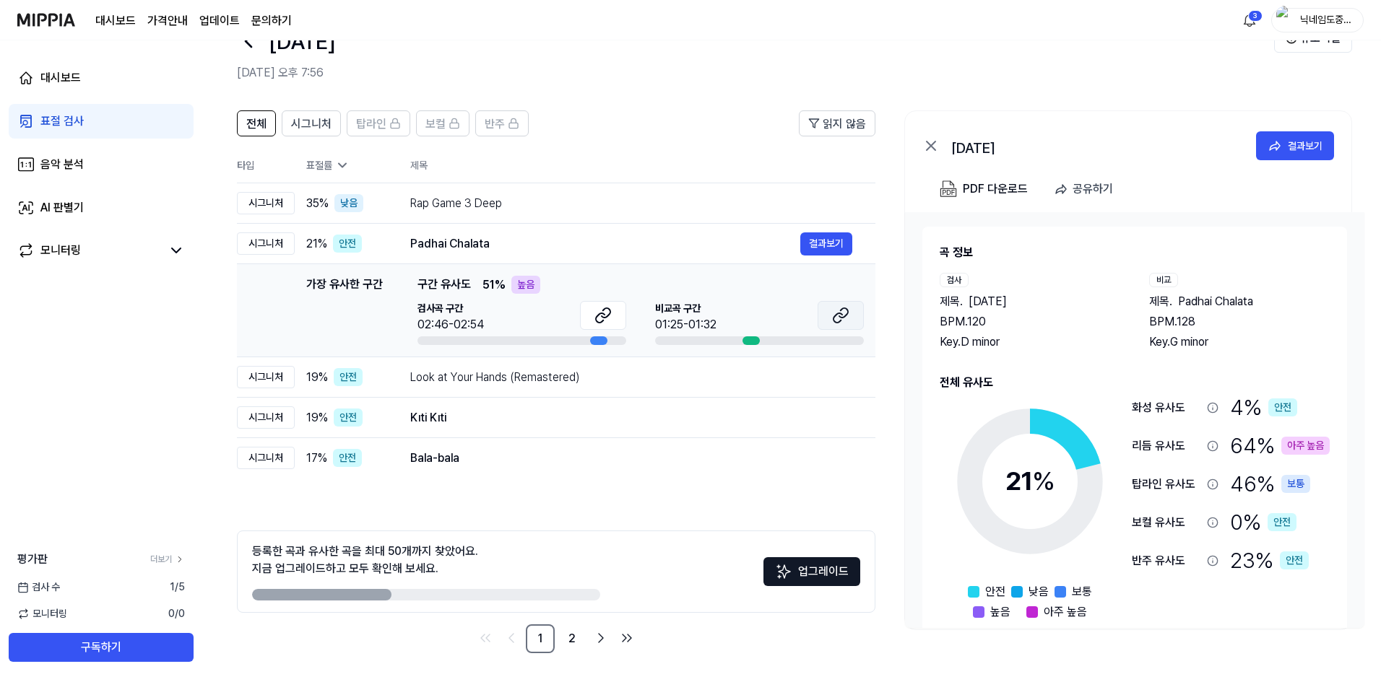
click at [851, 309] on button at bounding box center [840, 315] width 46 height 29
click at [409, 385] on td "Look at Your Hands (Remastered) 결과보기" at bounding box center [631, 377] width 488 height 40
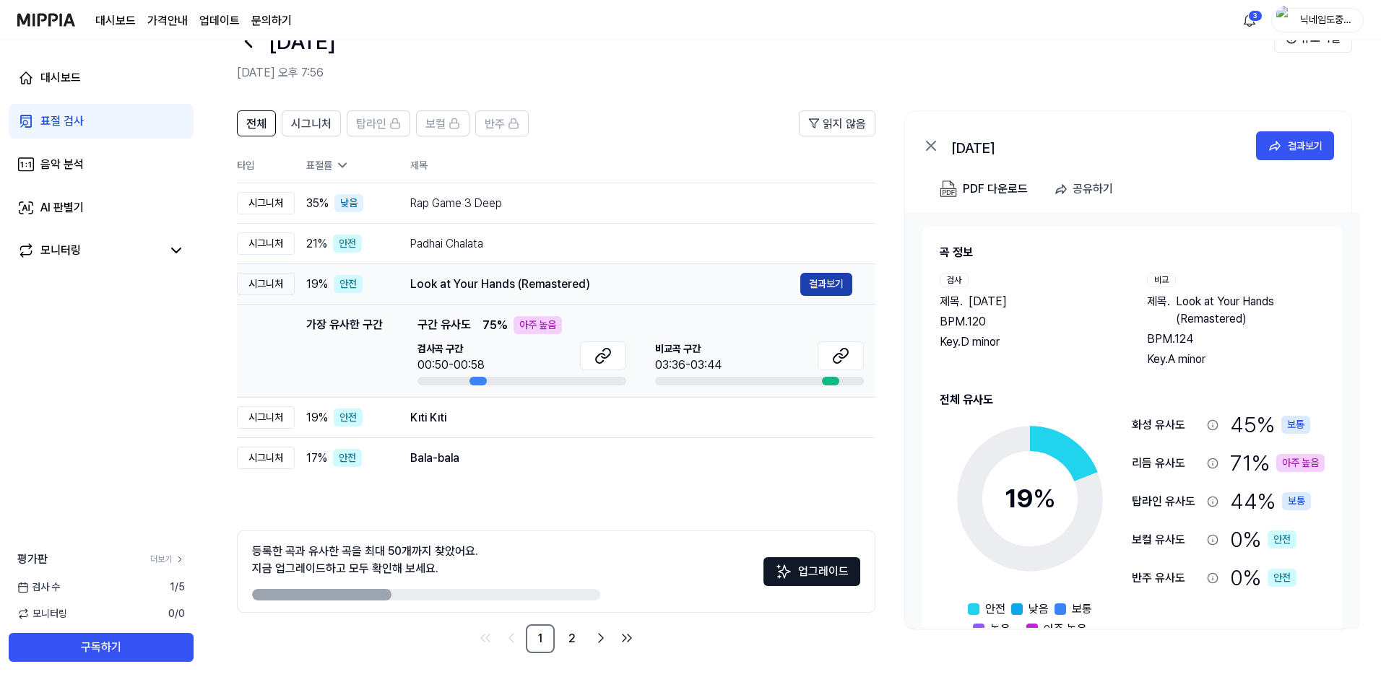
click at [826, 279] on button "결과보기" at bounding box center [826, 284] width 52 height 23
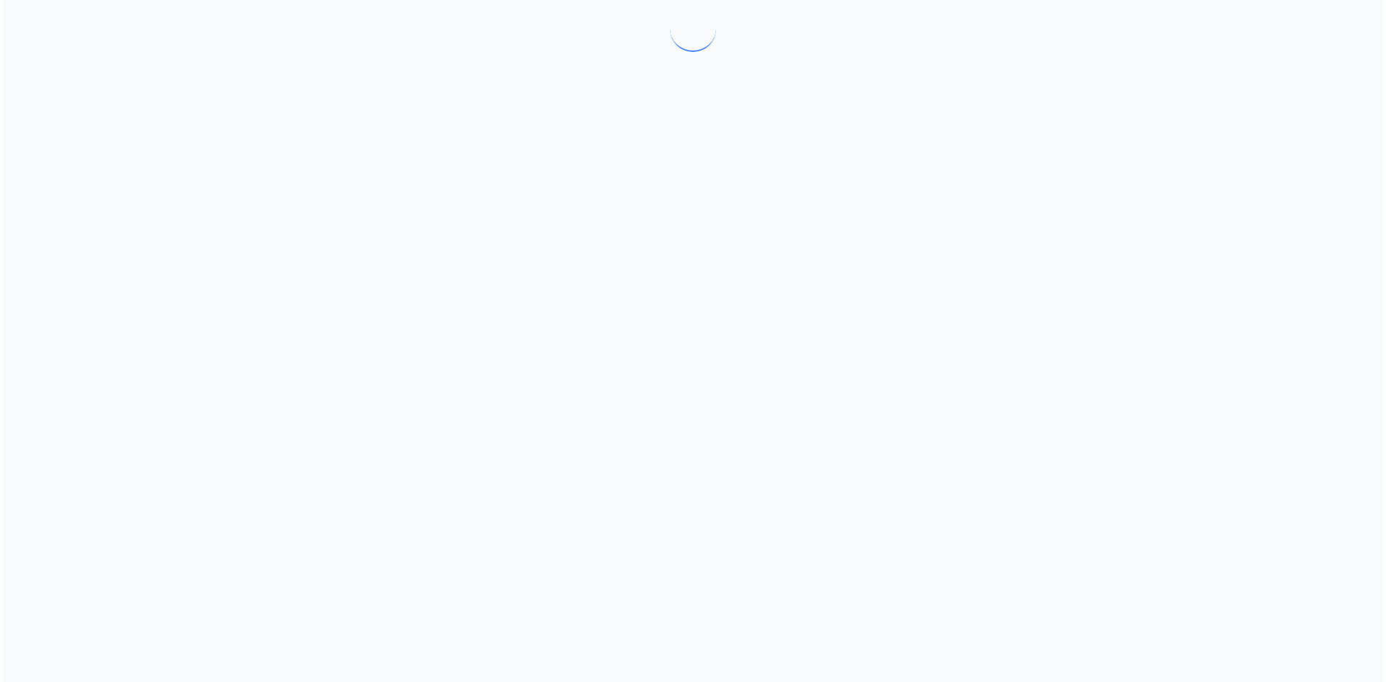
scroll to position [0, 0]
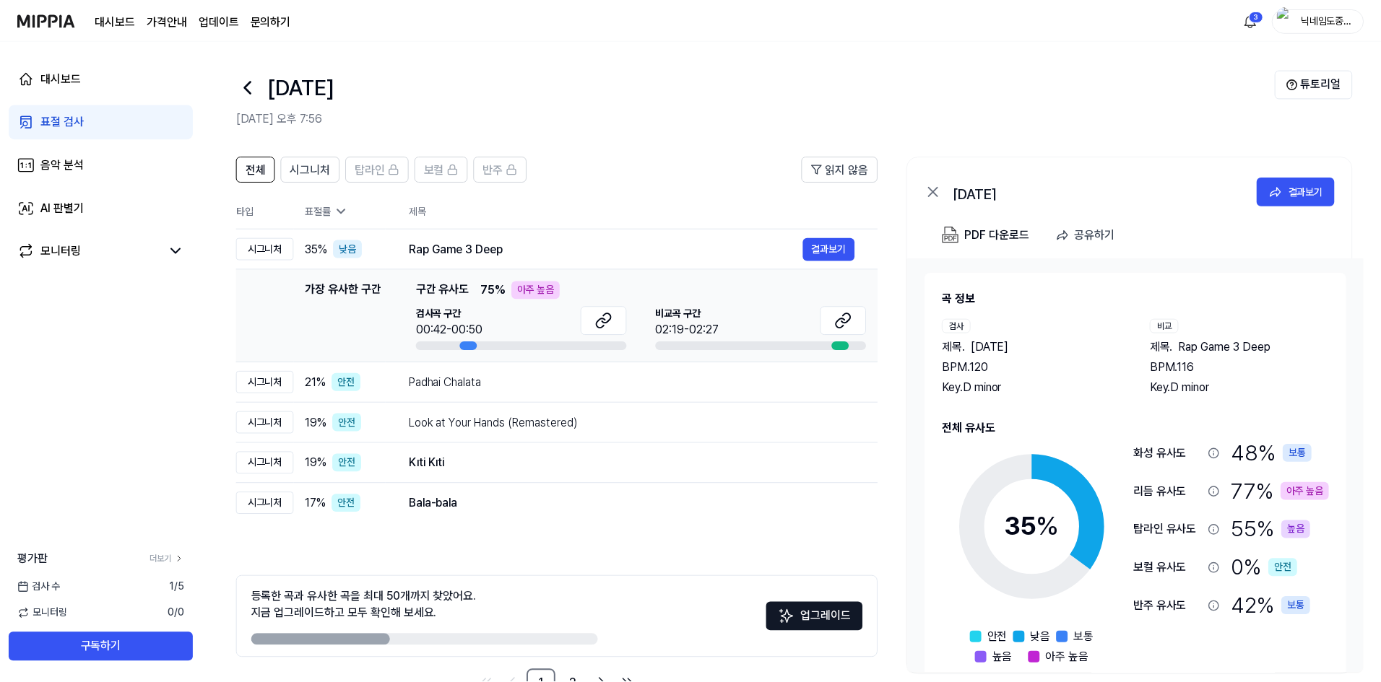
scroll to position [45, 0]
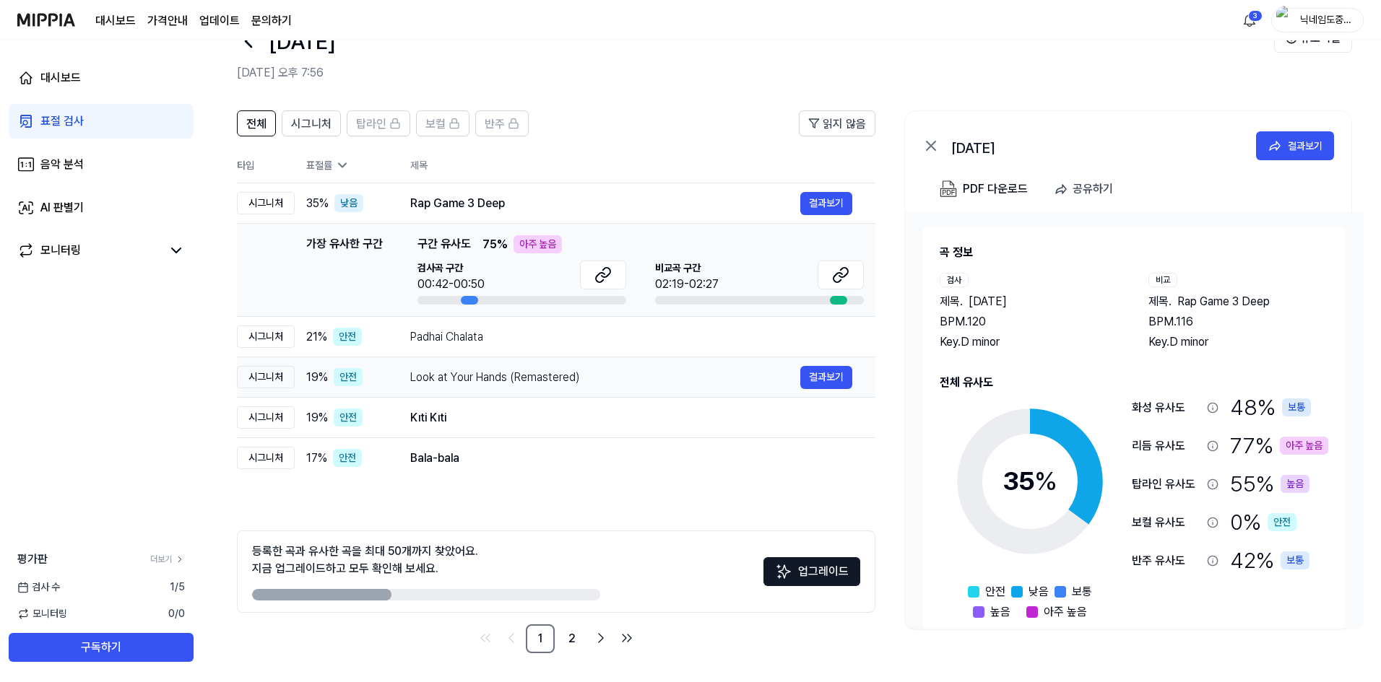
click at [551, 370] on div "Look at Your Hands (Remastered)" at bounding box center [605, 377] width 390 height 17
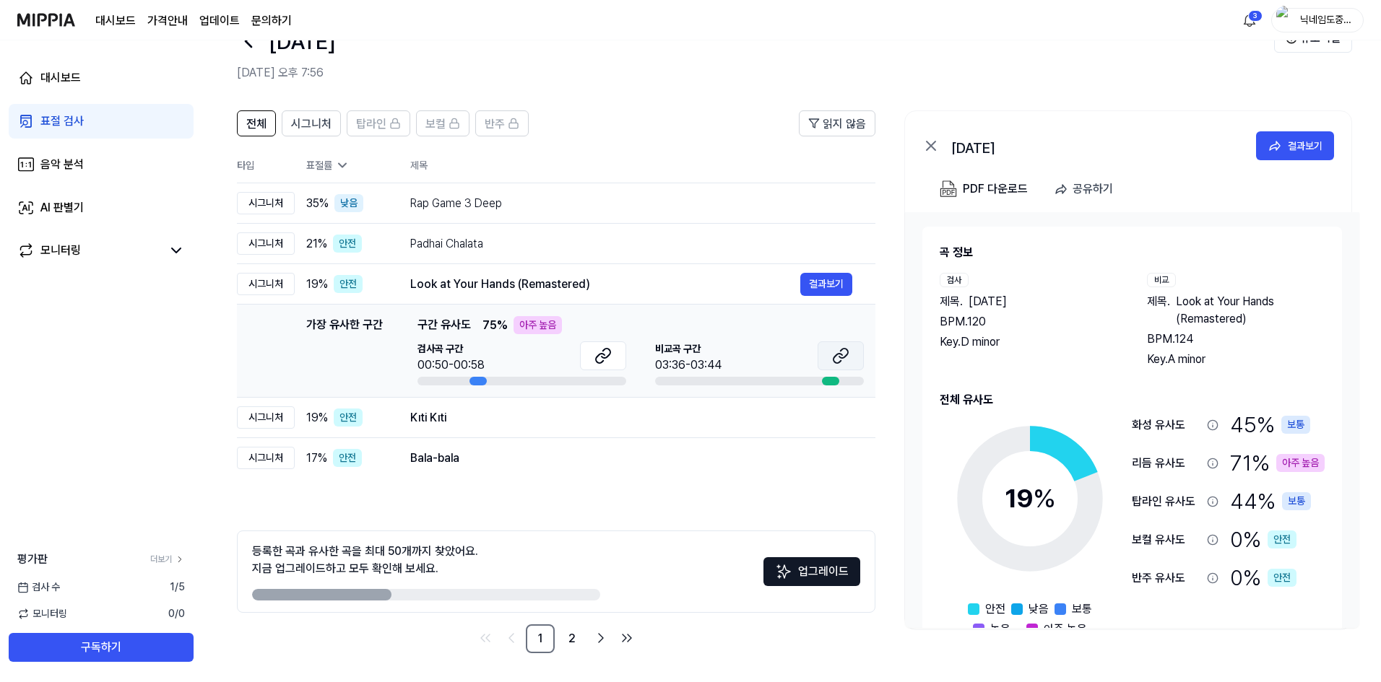
click at [844, 362] on icon at bounding box center [840, 355] width 17 height 17
click at [602, 352] on icon at bounding box center [602, 355] width 17 height 17
click at [498, 435] on td "Kıti Kıti 결과보기" at bounding box center [631, 418] width 488 height 40
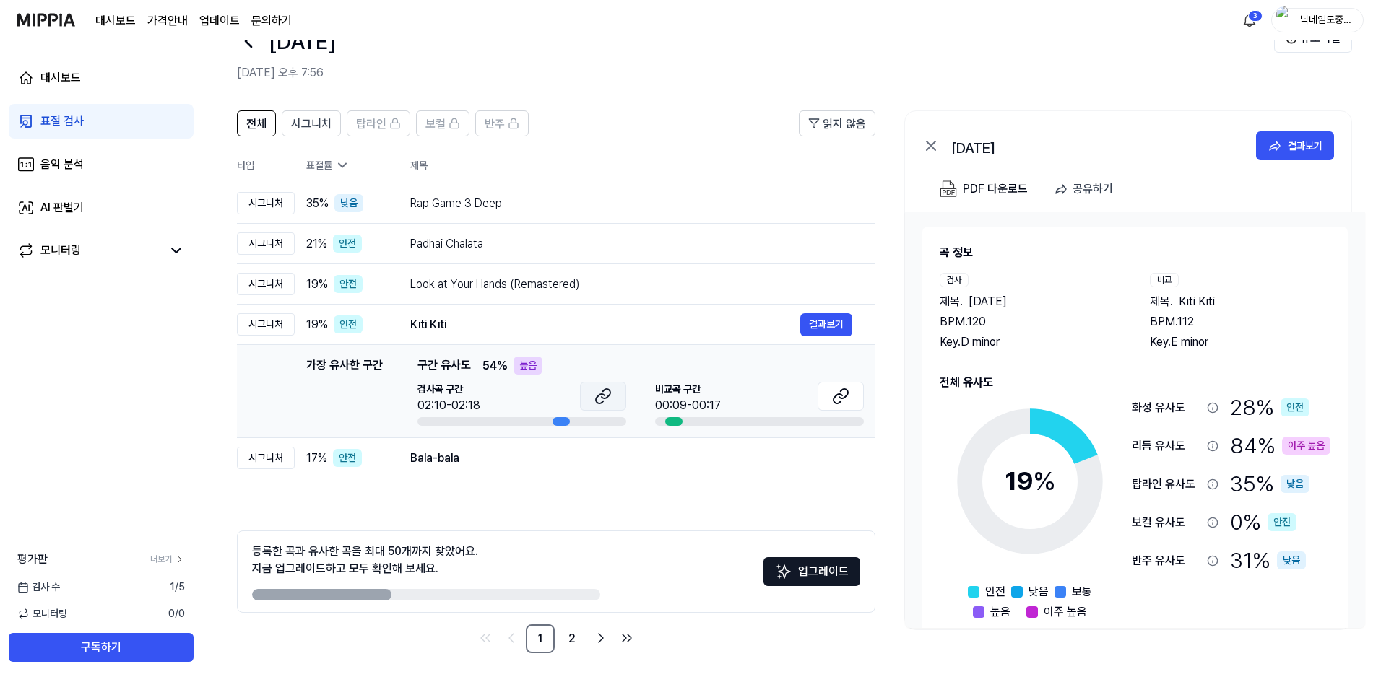
click at [613, 394] on button at bounding box center [603, 396] width 46 height 29
click at [487, 454] on div "Bala-bala" at bounding box center [605, 458] width 390 height 17
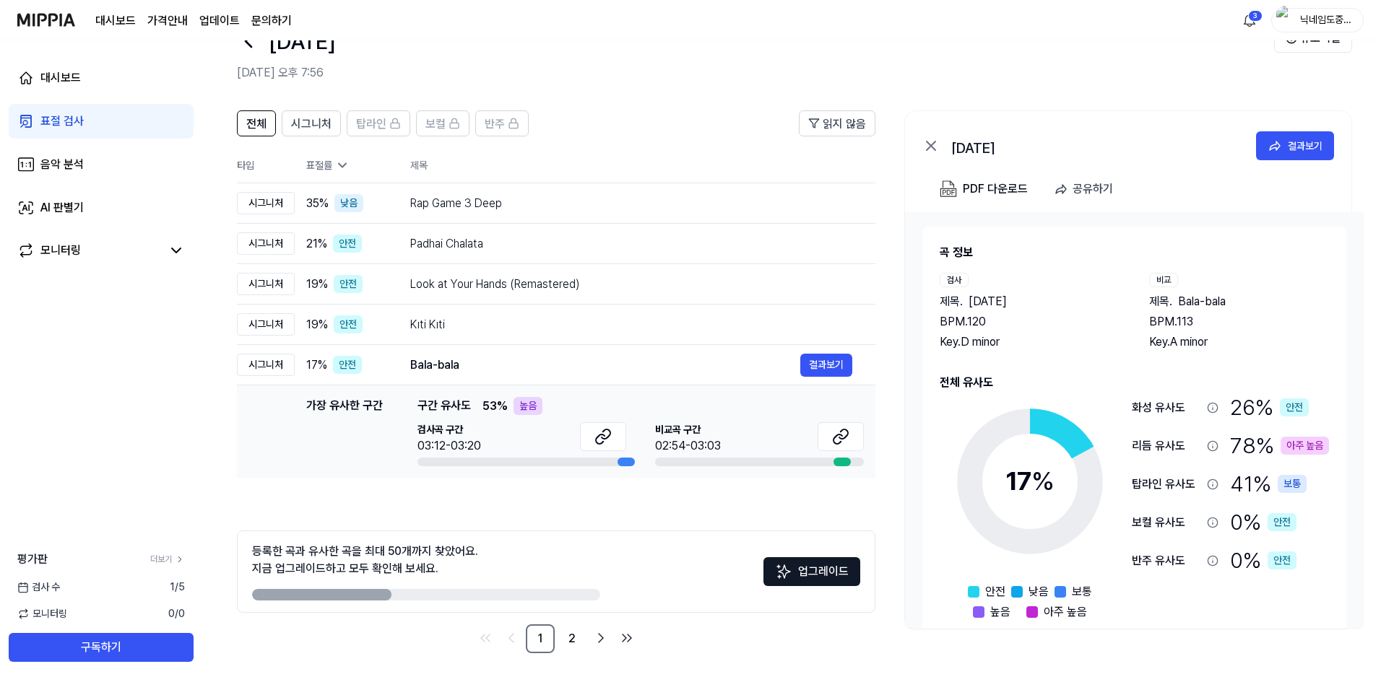
drag, startPoint x: 510, startPoint y: 162, endPoint x: 510, endPoint y: 178, distance: 15.9
click at [510, 162] on th "제목" at bounding box center [642, 165] width 465 height 35
click at [517, 200] on div "Rap Game 3 Deep" at bounding box center [605, 203] width 390 height 17
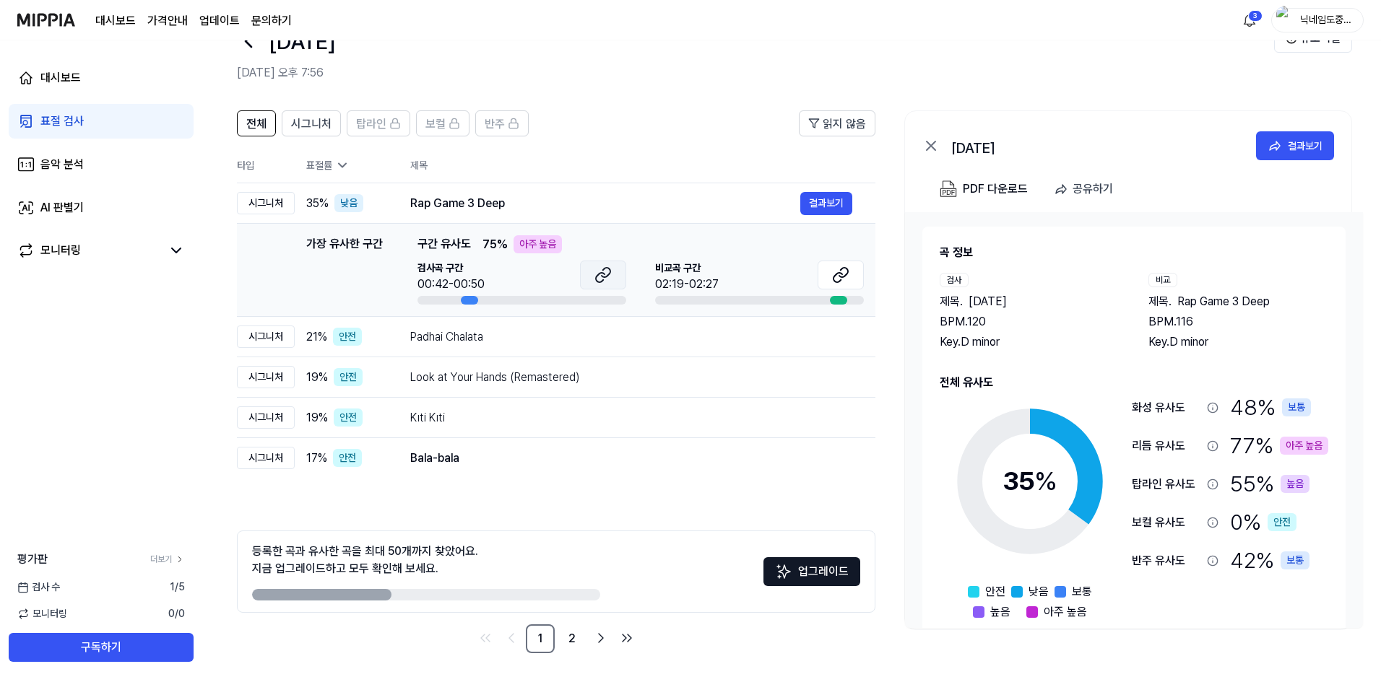
click at [598, 277] on icon at bounding box center [602, 274] width 17 height 17
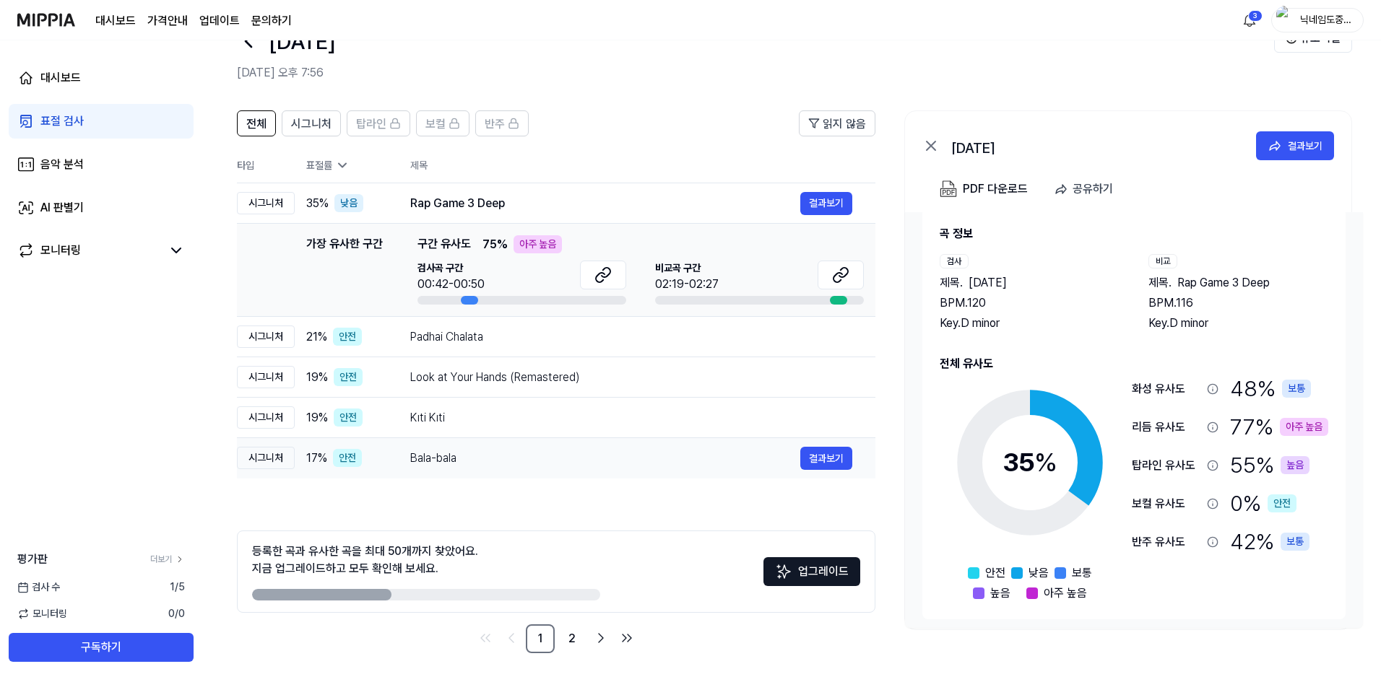
scroll to position [25, 0]
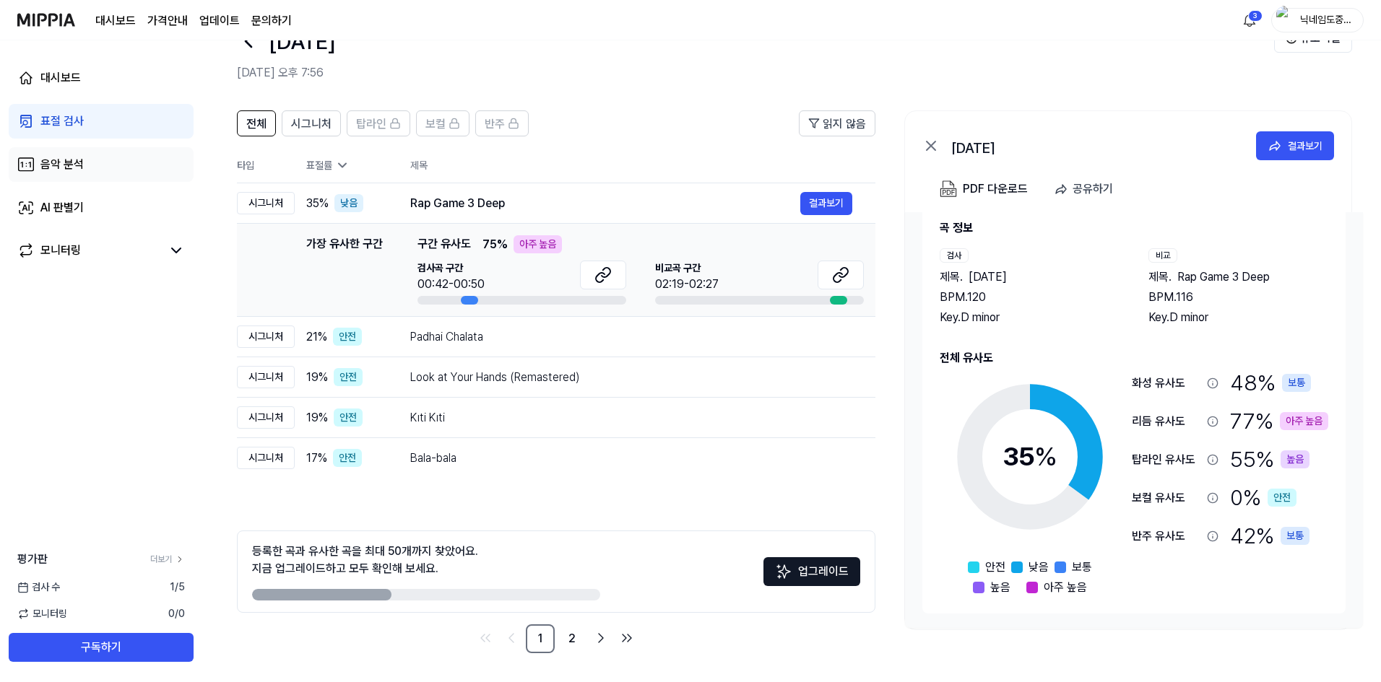
click at [99, 169] on link "음악 분석" at bounding box center [101, 164] width 185 height 35
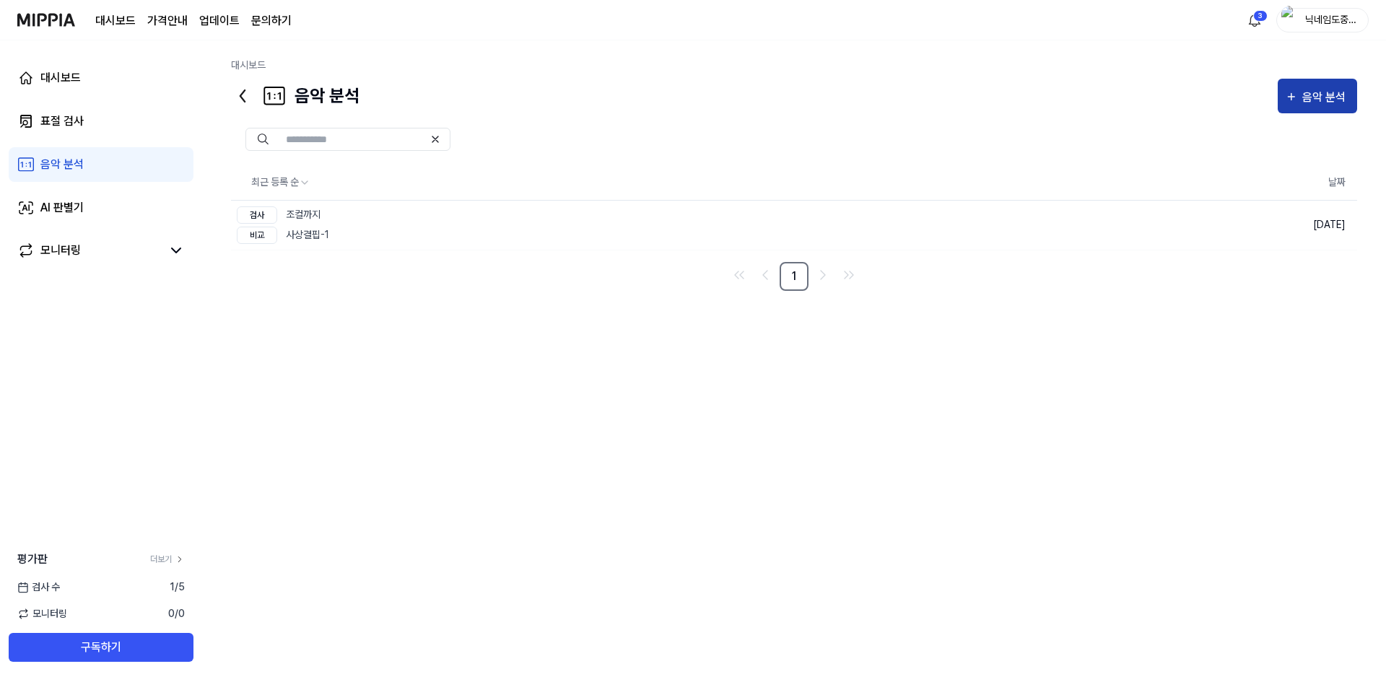
click at [1347, 84] on button "음악 분석" at bounding box center [1317, 96] width 79 height 35
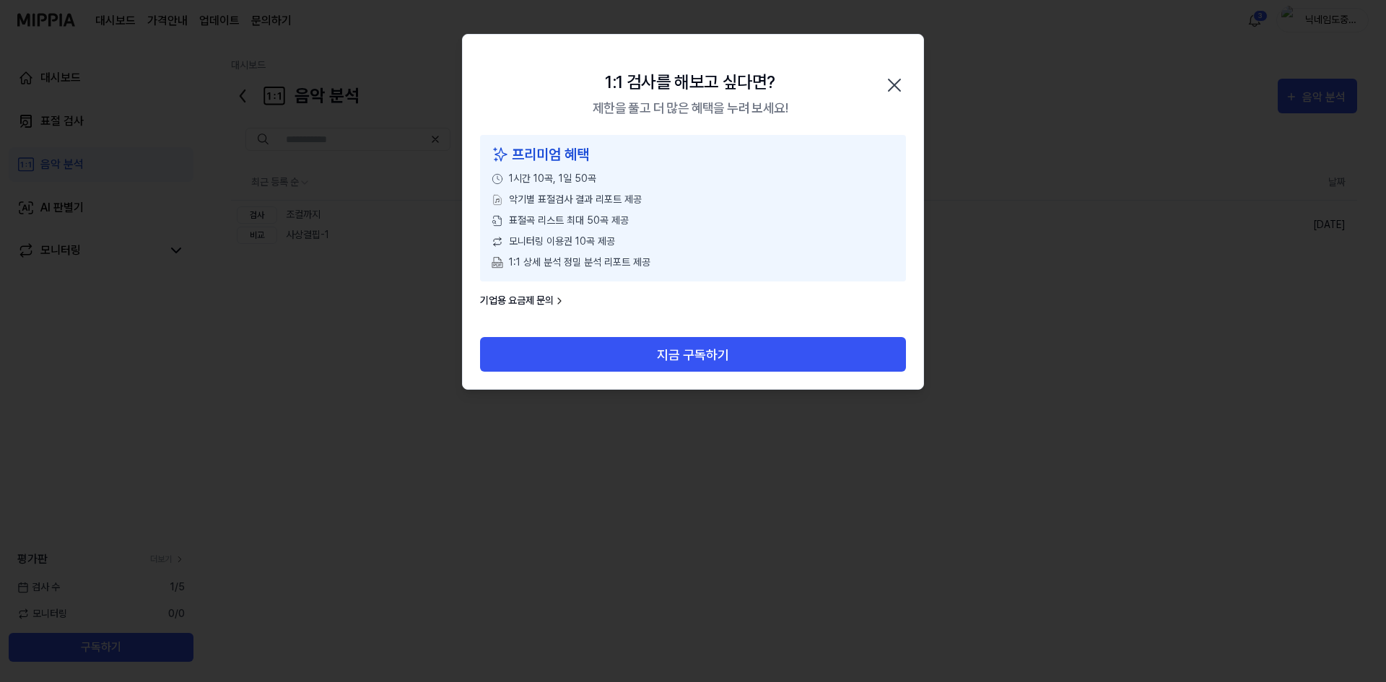
click at [900, 84] on icon "button" at bounding box center [894, 85] width 23 height 23
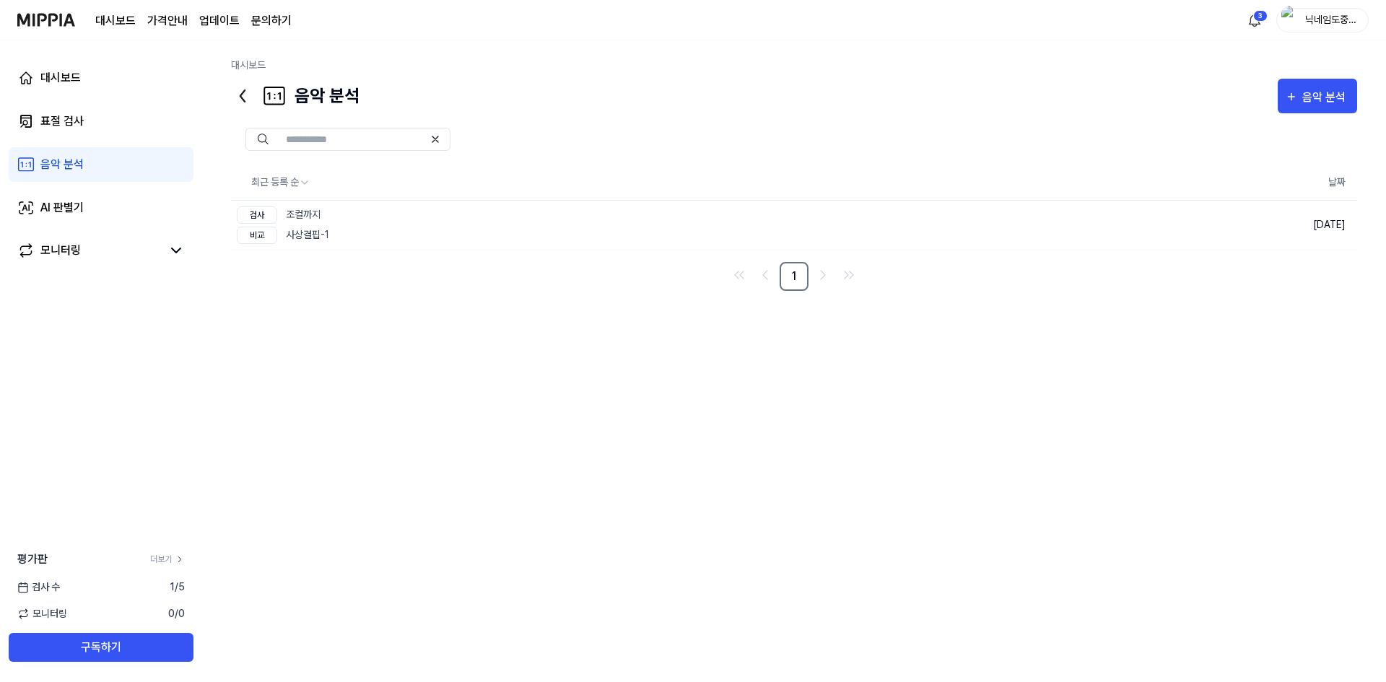
click at [249, 93] on icon at bounding box center [242, 95] width 23 height 23
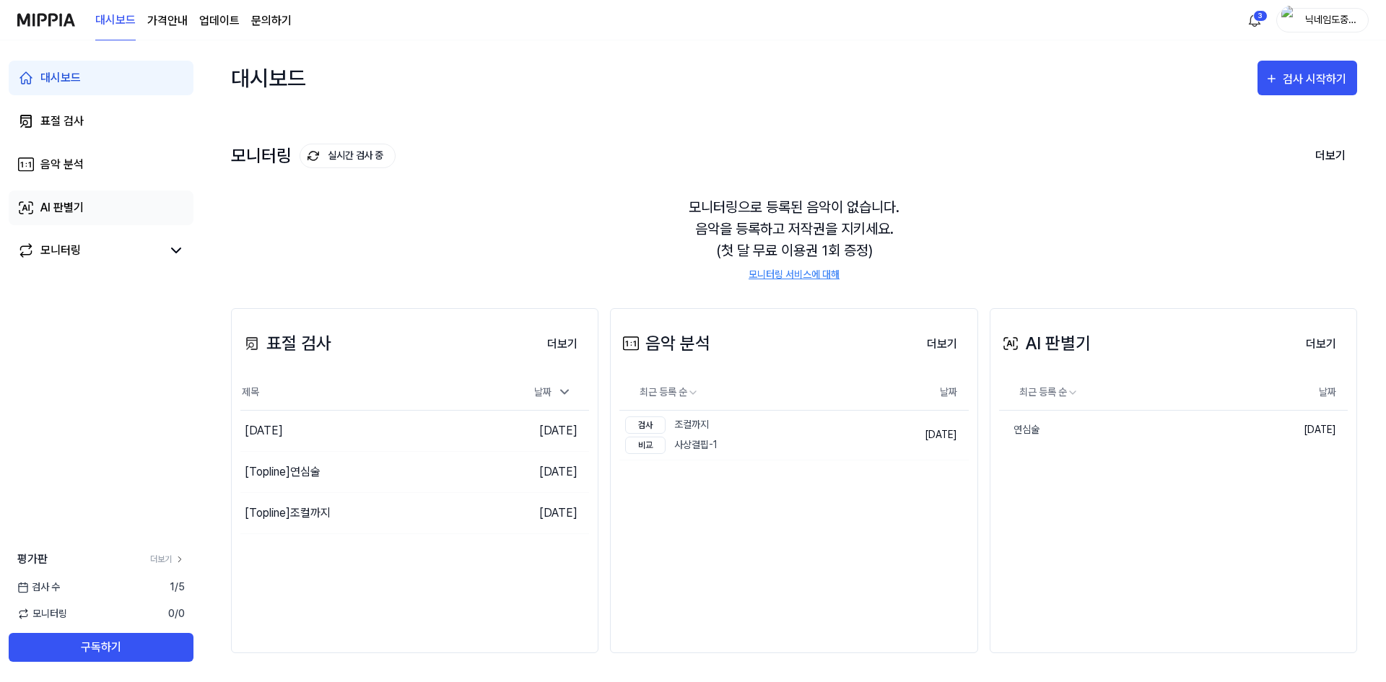
click at [135, 205] on link "AI 판별기" at bounding box center [101, 208] width 185 height 35
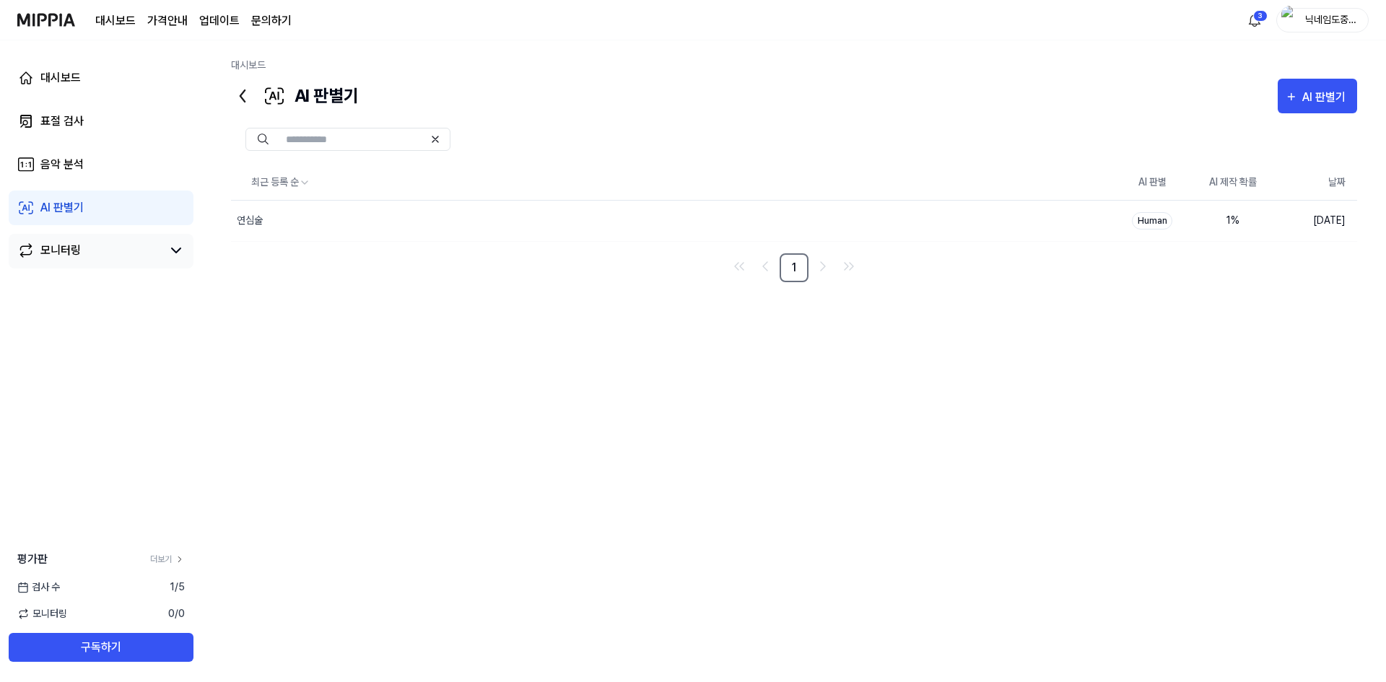
click at [70, 254] on div "모니터링" at bounding box center [60, 250] width 40 height 17
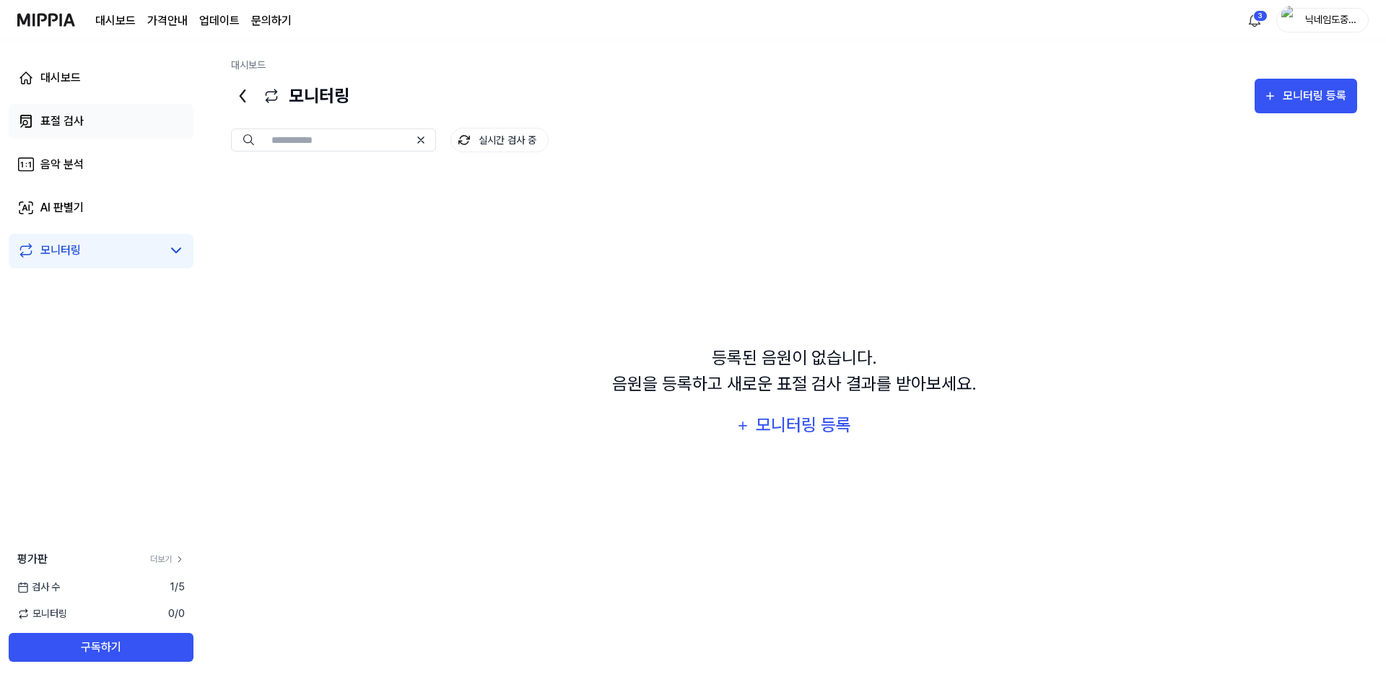
click at [108, 132] on link "표절 검사" at bounding box center [101, 121] width 185 height 35
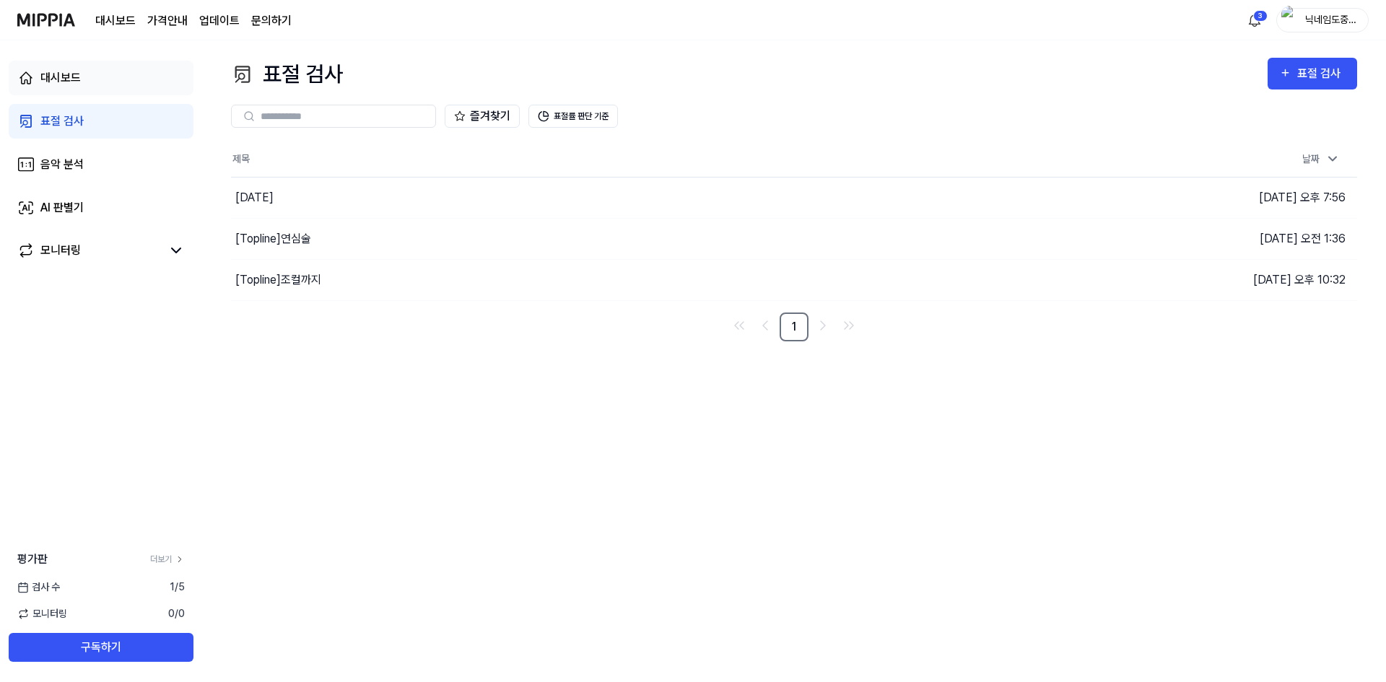
click at [103, 82] on link "대시보드" at bounding box center [101, 78] width 185 height 35
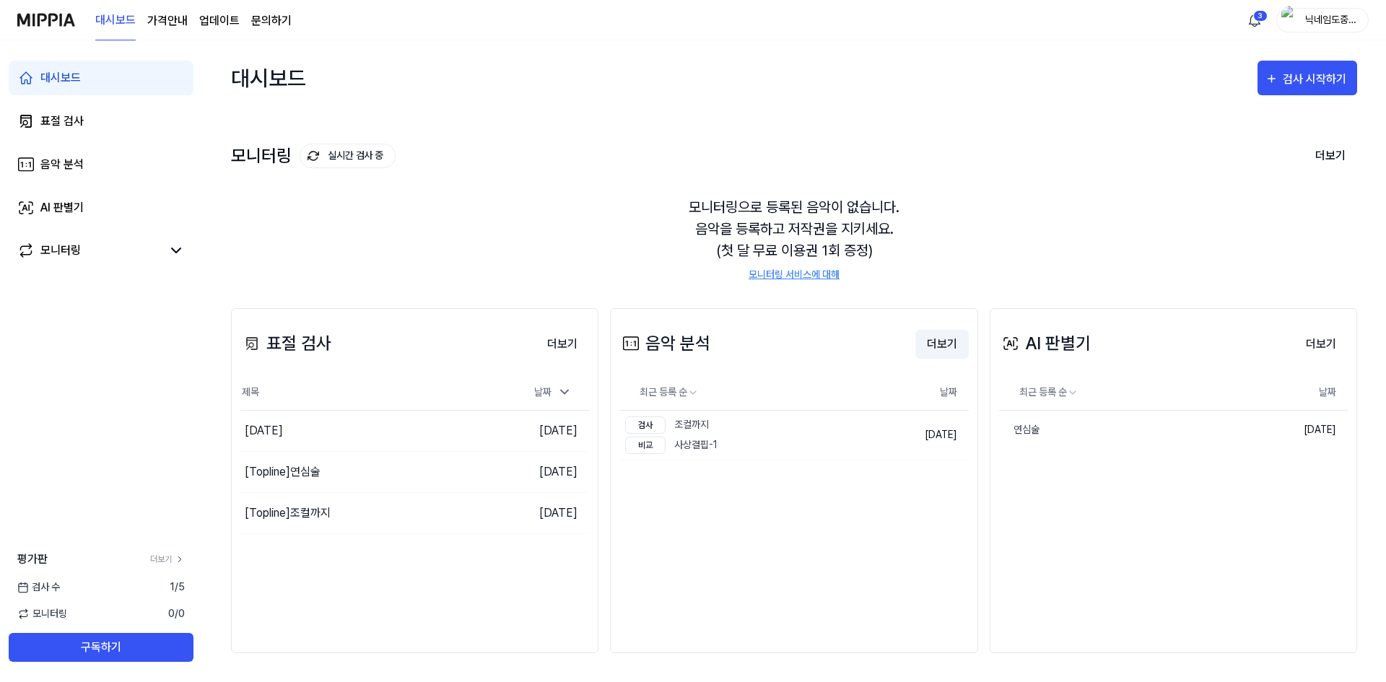
click at [937, 340] on button "더보기" at bounding box center [942, 344] width 53 height 29
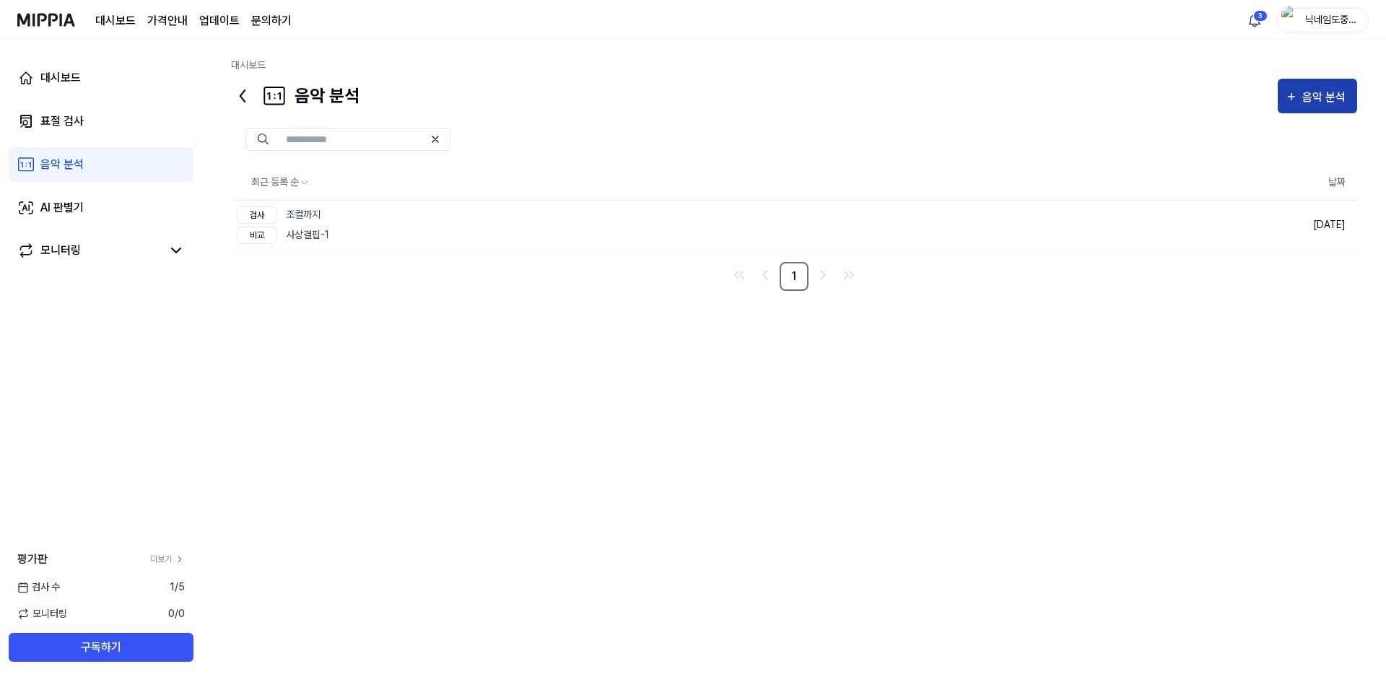
click at [1330, 92] on div "음악 분석" at bounding box center [1327, 97] width 48 height 19
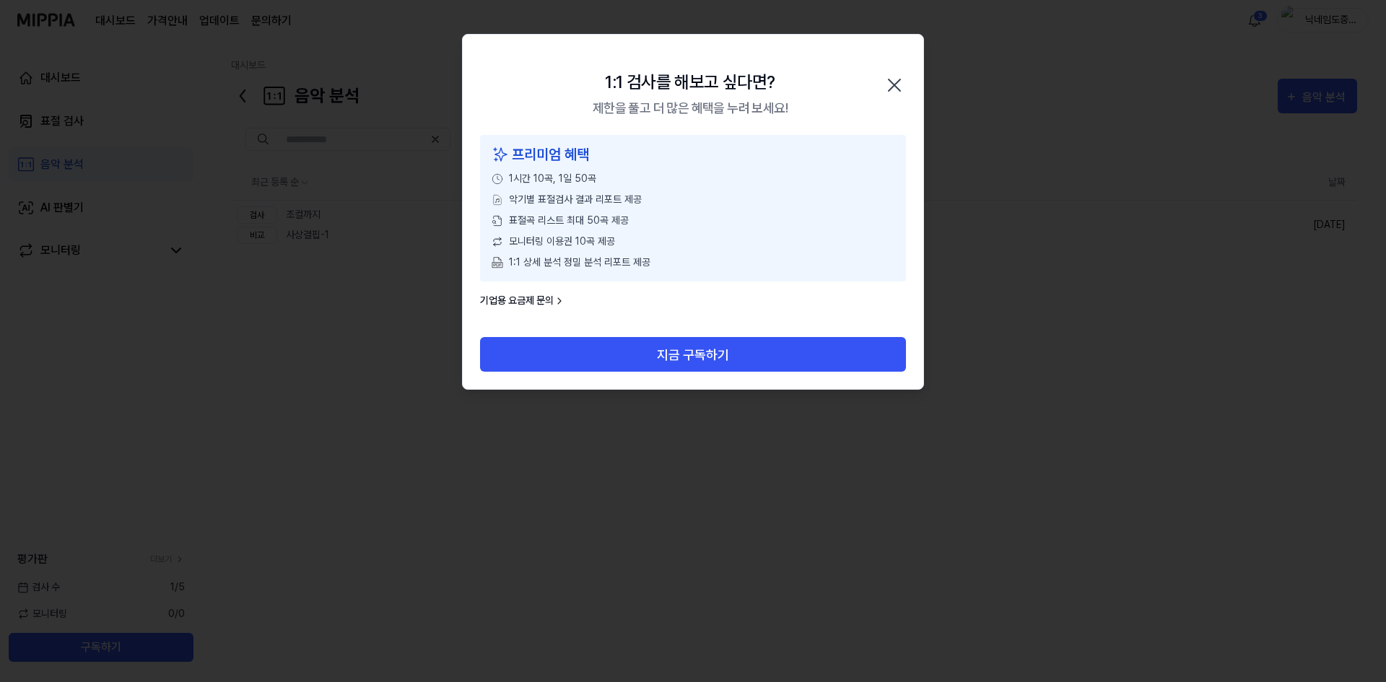
click at [902, 84] on icon "button" at bounding box center [894, 85] width 23 height 23
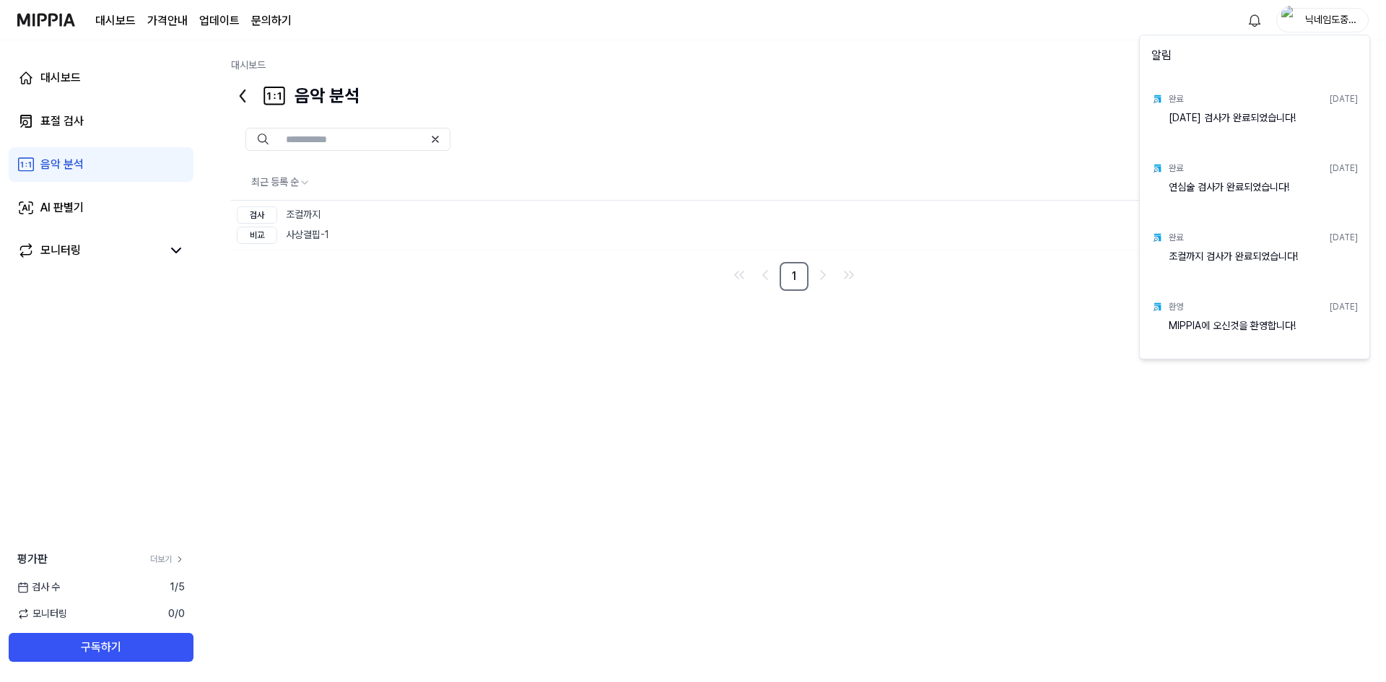
click at [1023, 87] on html "대시보드 가격안내 업데이트 문의하기 닉네임도중복으로해야됨? 대시보드 표절 검사 음악 분석 AI 판별기 모니터링 평가판 더보기 검사 [DATE]…" at bounding box center [693, 341] width 1386 height 682
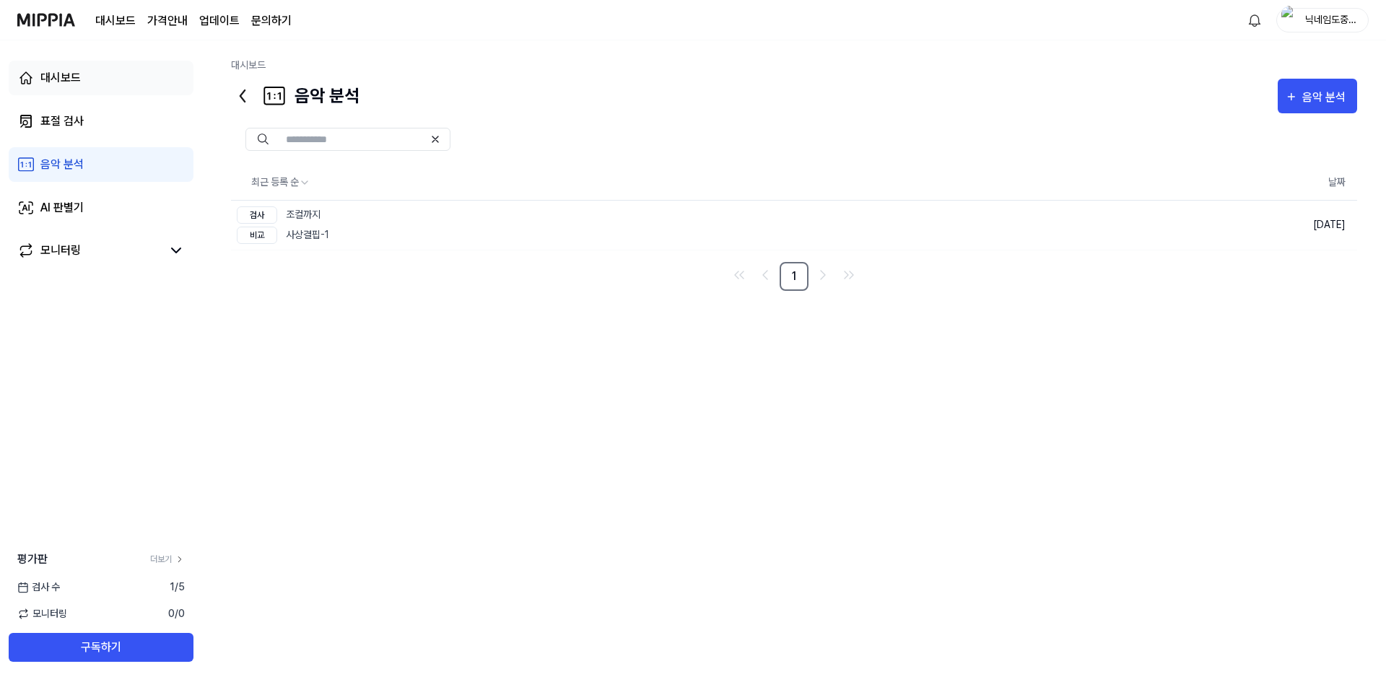
click at [87, 74] on link "대시보드" at bounding box center [101, 78] width 185 height 35
